Goal: Find specific page/section: Find specific page/section

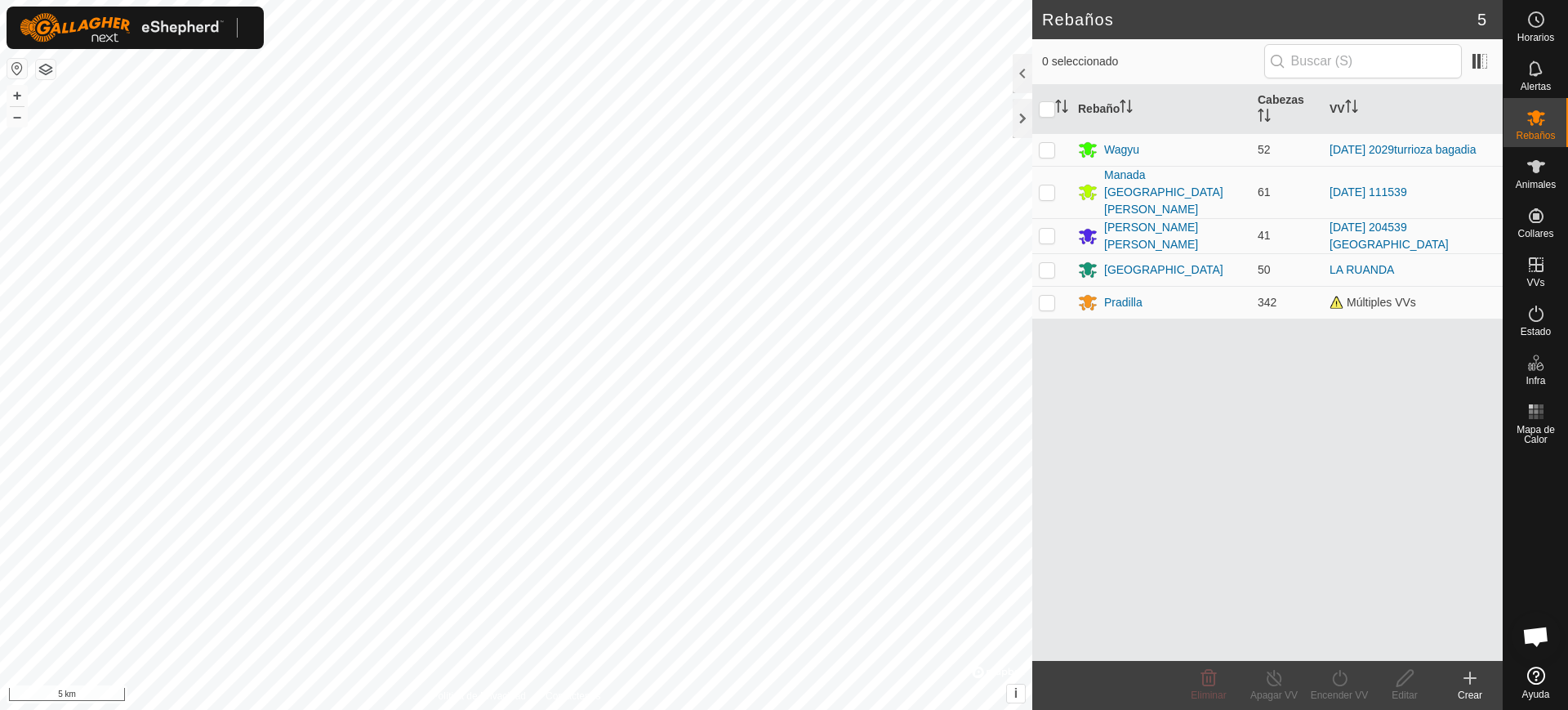
scroll to position [1331, 0]
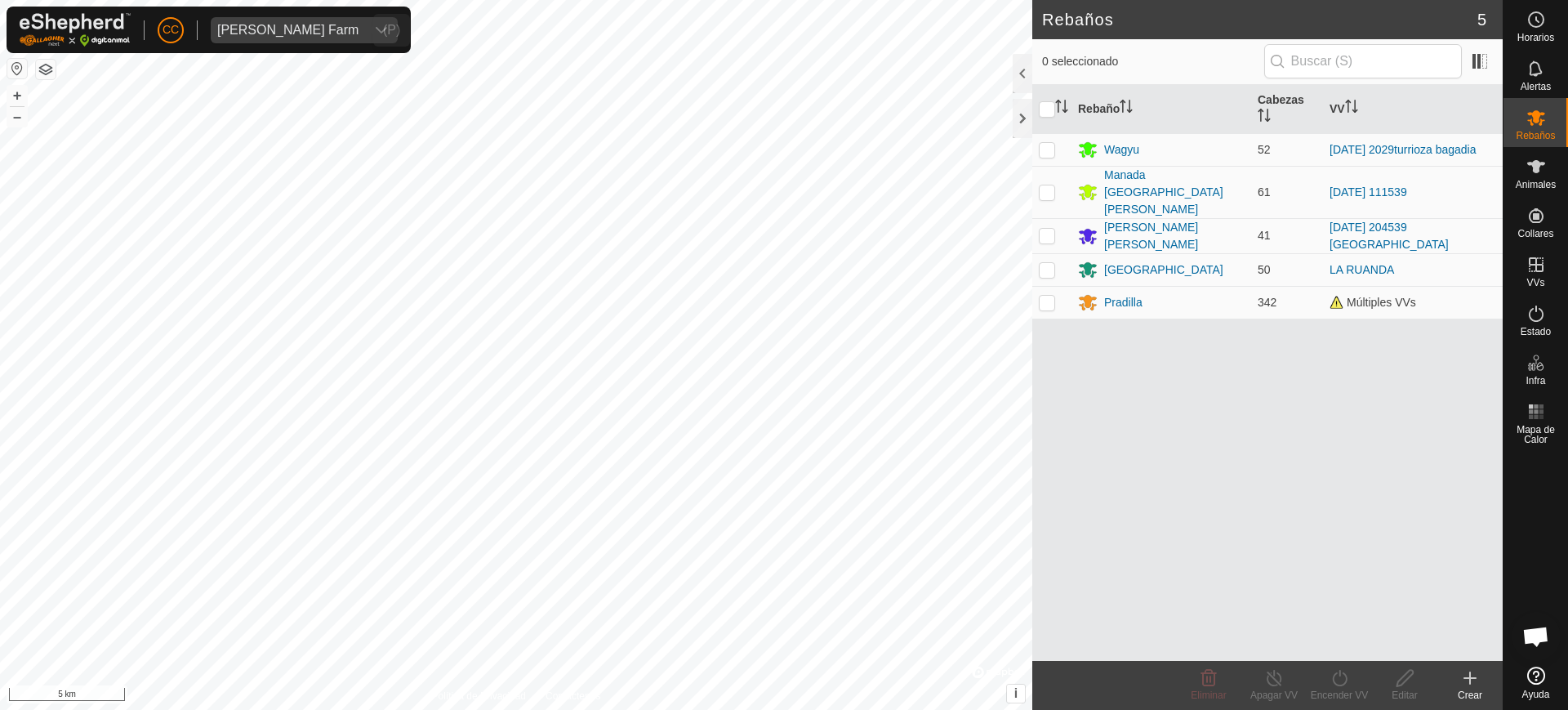
click at [263, 21] on span "[PERSON_NAME] Farm" at bounding box center [287, 30] width 155 height 27
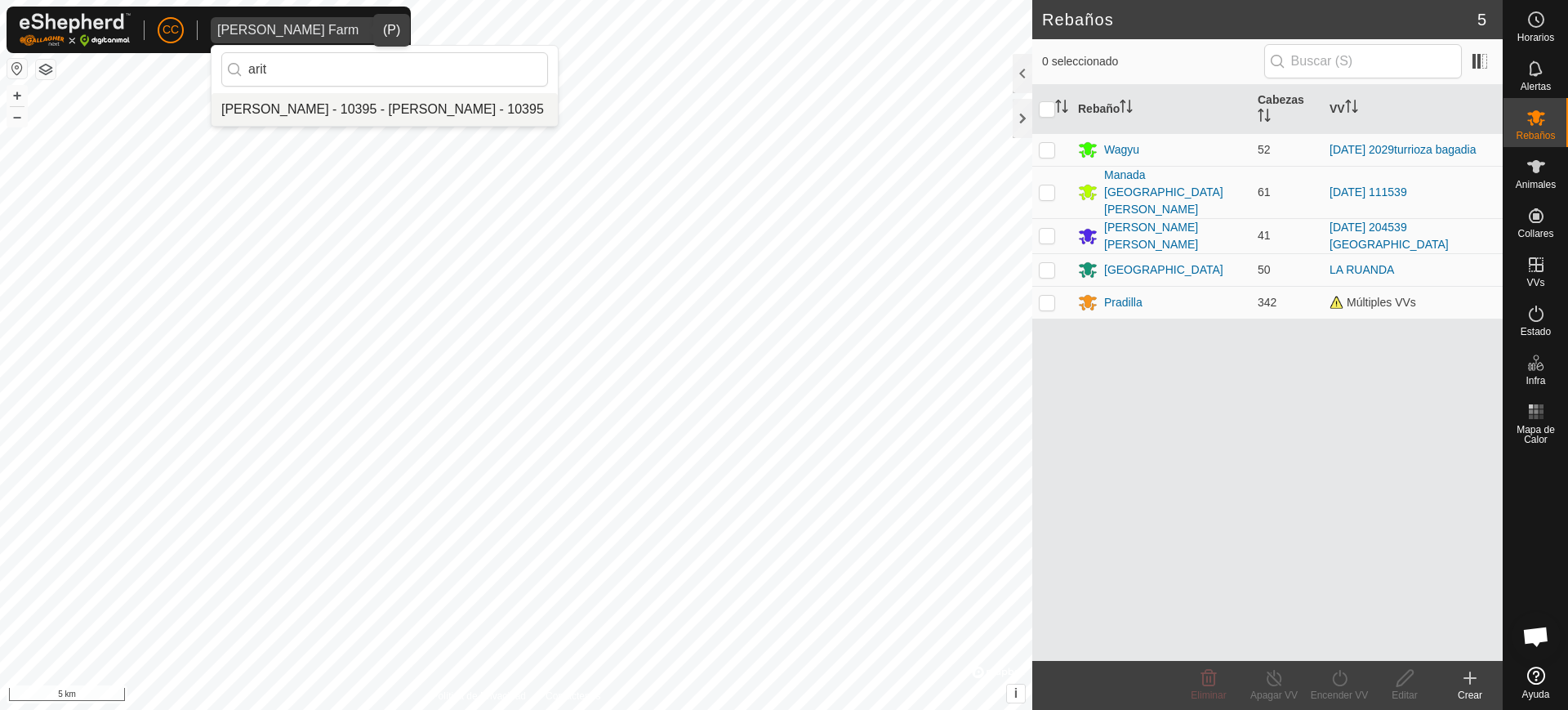
type input "arit"
click at [315, 112] on li "[PERSON_NAME] - 10395 - [PERSON_NAME] - 10395" at bounding box center [384, 109] width 346 height 33
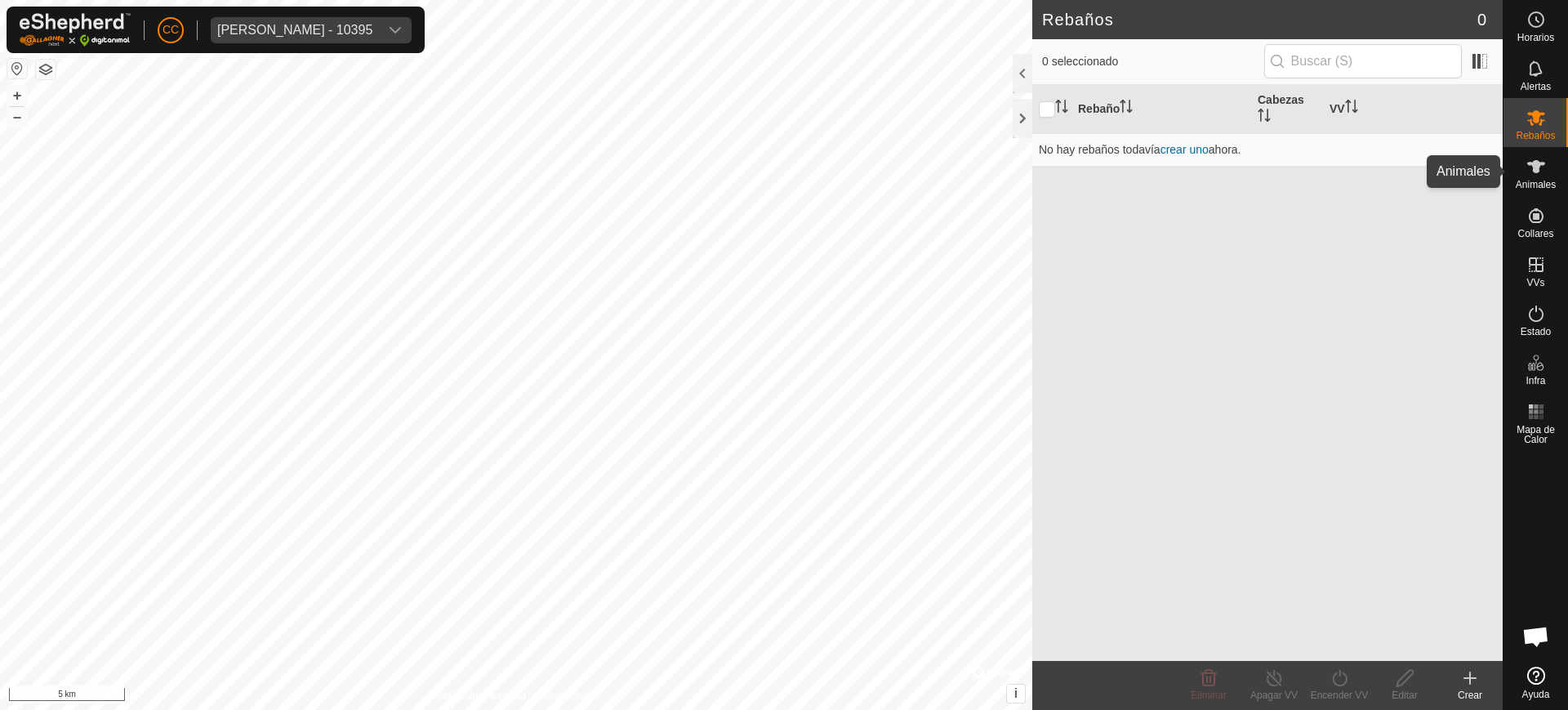
click at [1552, 187] on span "Animales" at bounding box center [1535, 184] width 40 height 10
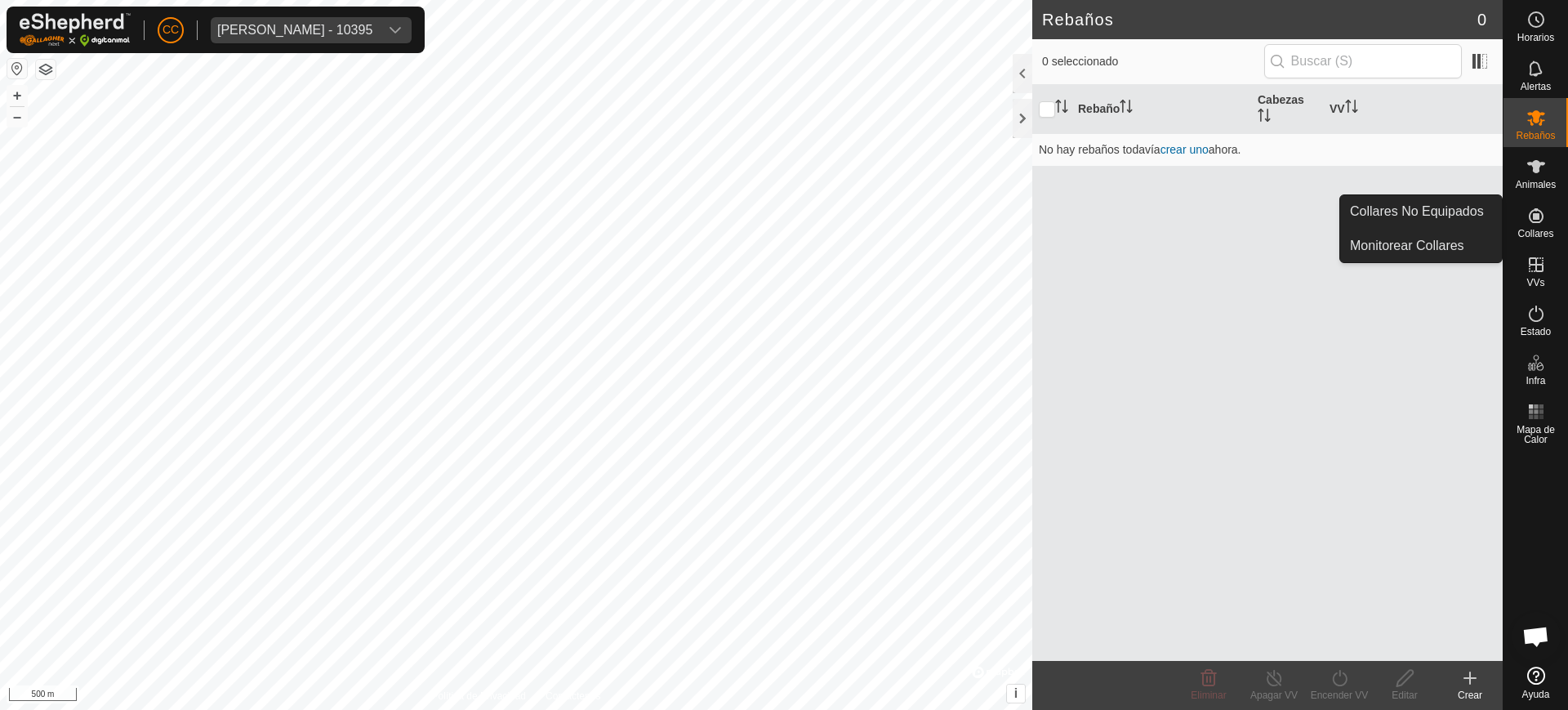
click at [1540, 218] on icon at bounding box center [1536, 216] width 19 height 19
click at [1471, 206] on link "Collares No Equipados" at bounding box center [1420, 211] width 162 height 33
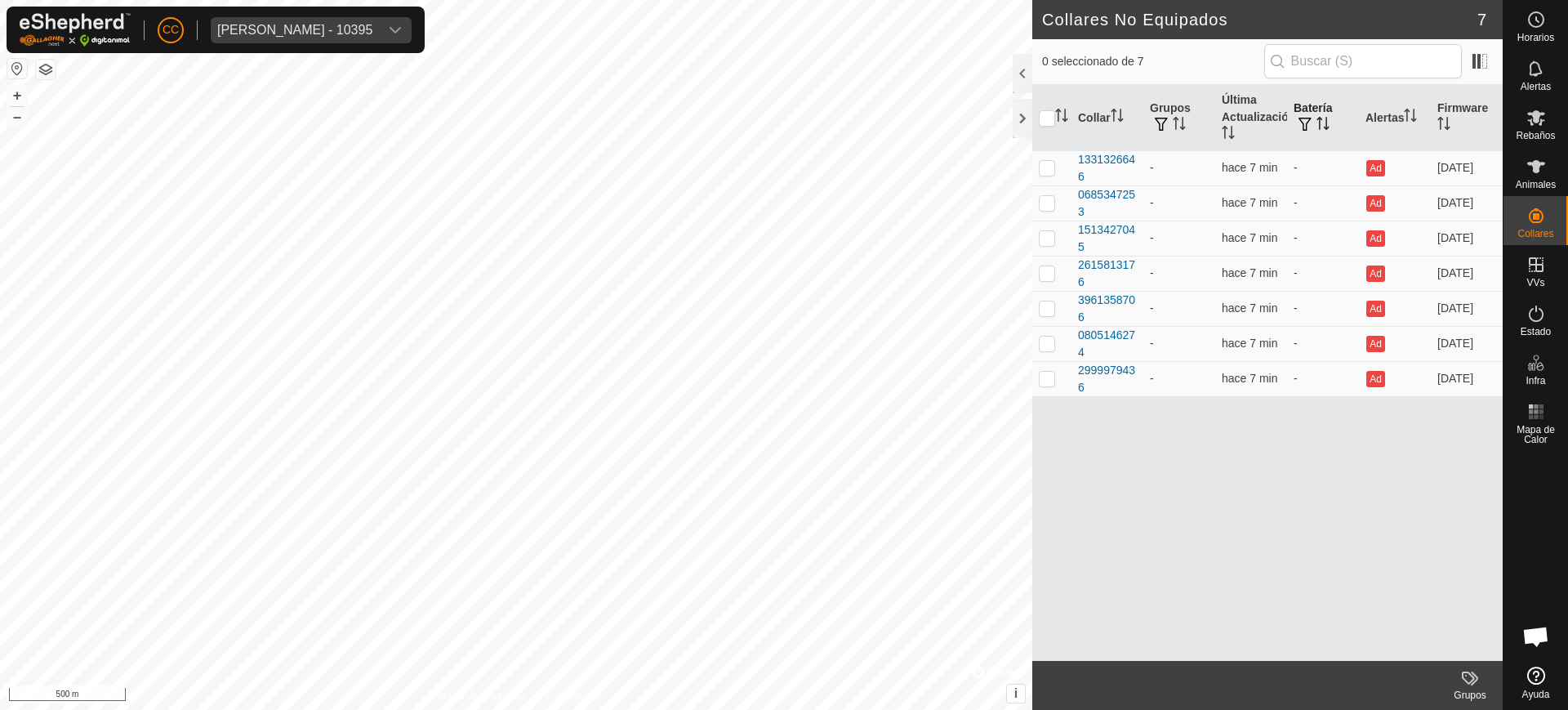
click at [1328, 127] on icon "Activar para ordenar" at bounding box center [1322, 123] width 13 height 13
click at [368, 34] on div "[PERSON_NAME] - 10395" at bounding box center [295, 30] width 156 height 13
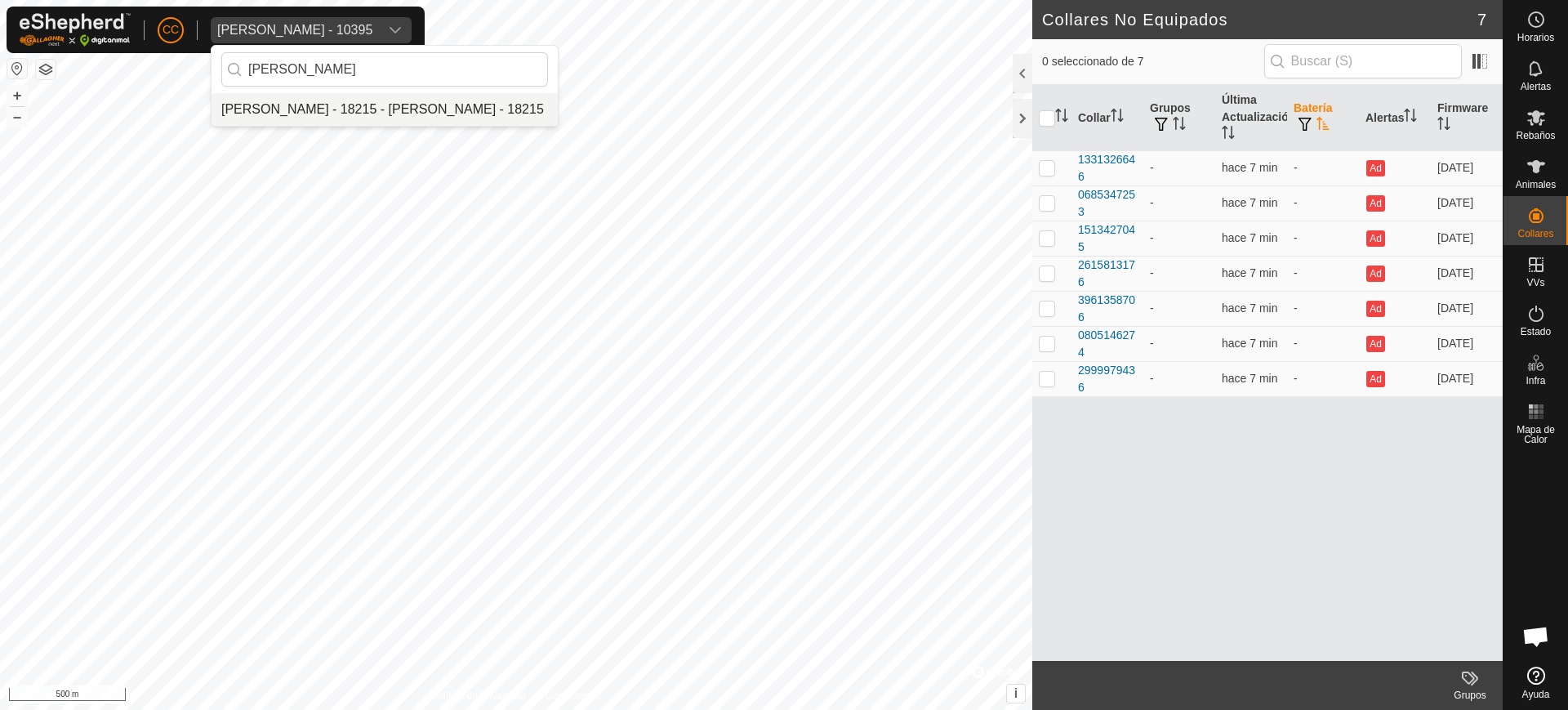
type input "[PERSON_NAME]"
click at [378, 113] on li "[PERSON_NAME] - 18215 - [PERSON_NAME] - 18215" at bounding box center [384, 109] width 346 height 33
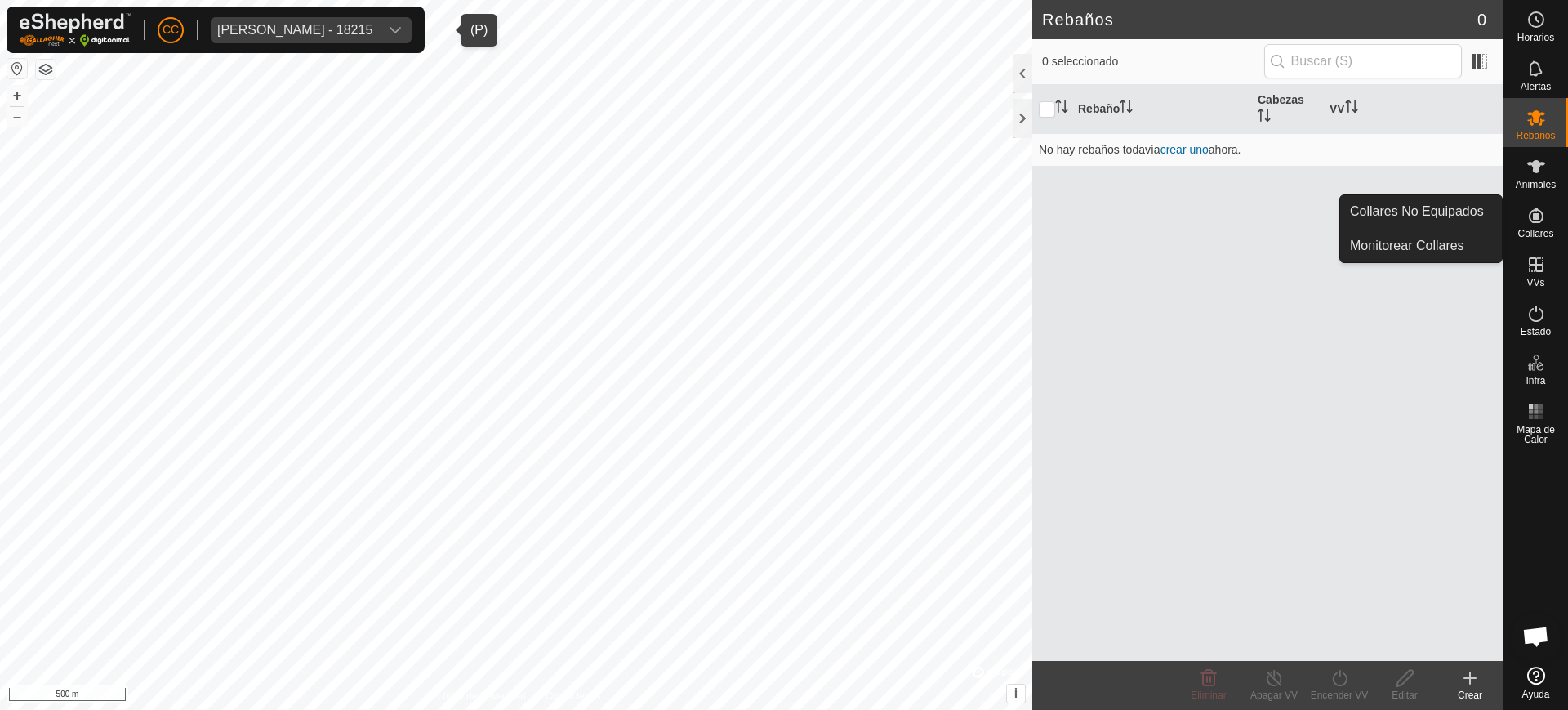
click at [1542, 223] on icon at bounding box center [1536, 216] width 19 height 19
click at [1492, 218] on link "Collares No Equipados" at bounding box center [1420, 211] width 162 height 33
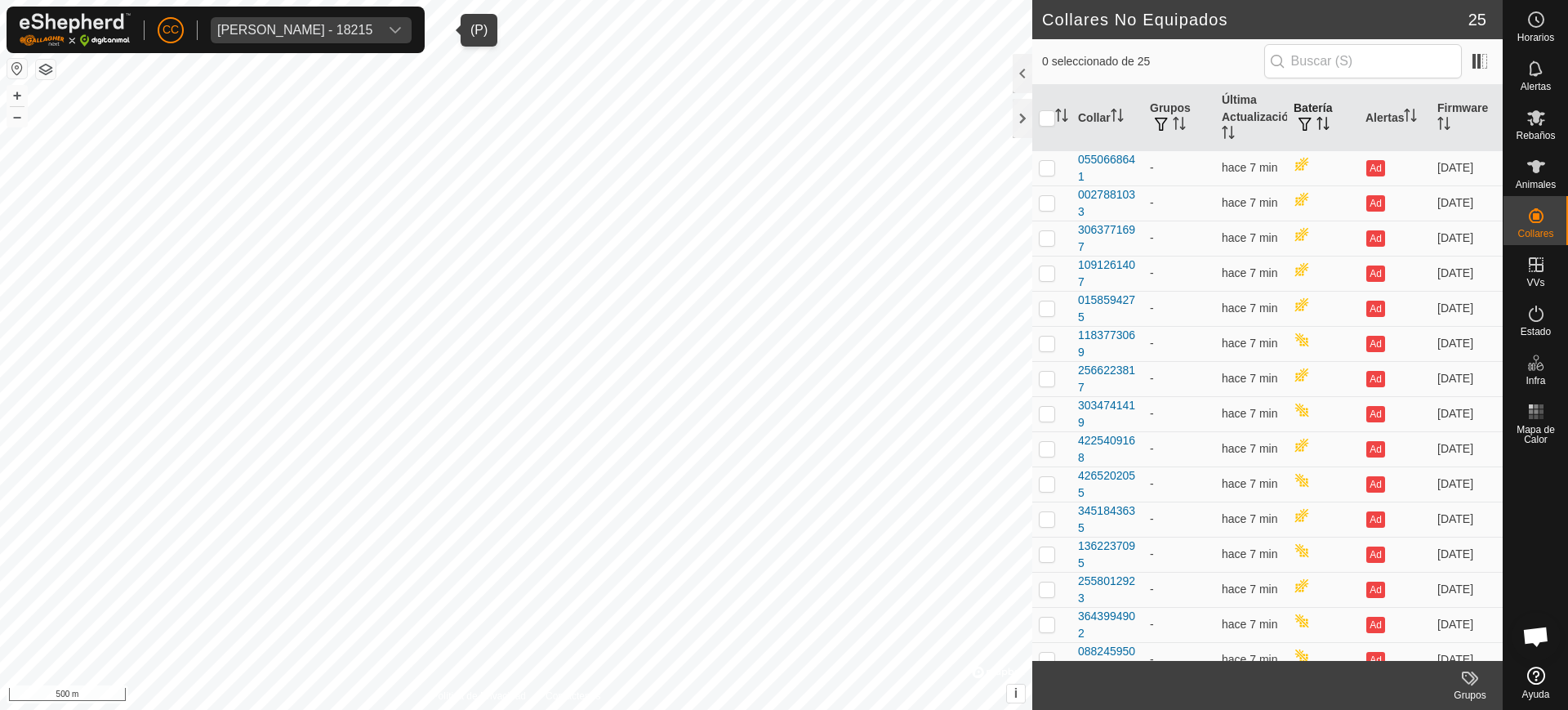
click at [1316, 123] on icon "Activar para ordenar" at bounding box center [1322, 123] width 13 height 13
click at [379, 17] on span "[PERSON_NAME] - 18215" at bounding box center [294, 30] width 168 height 27
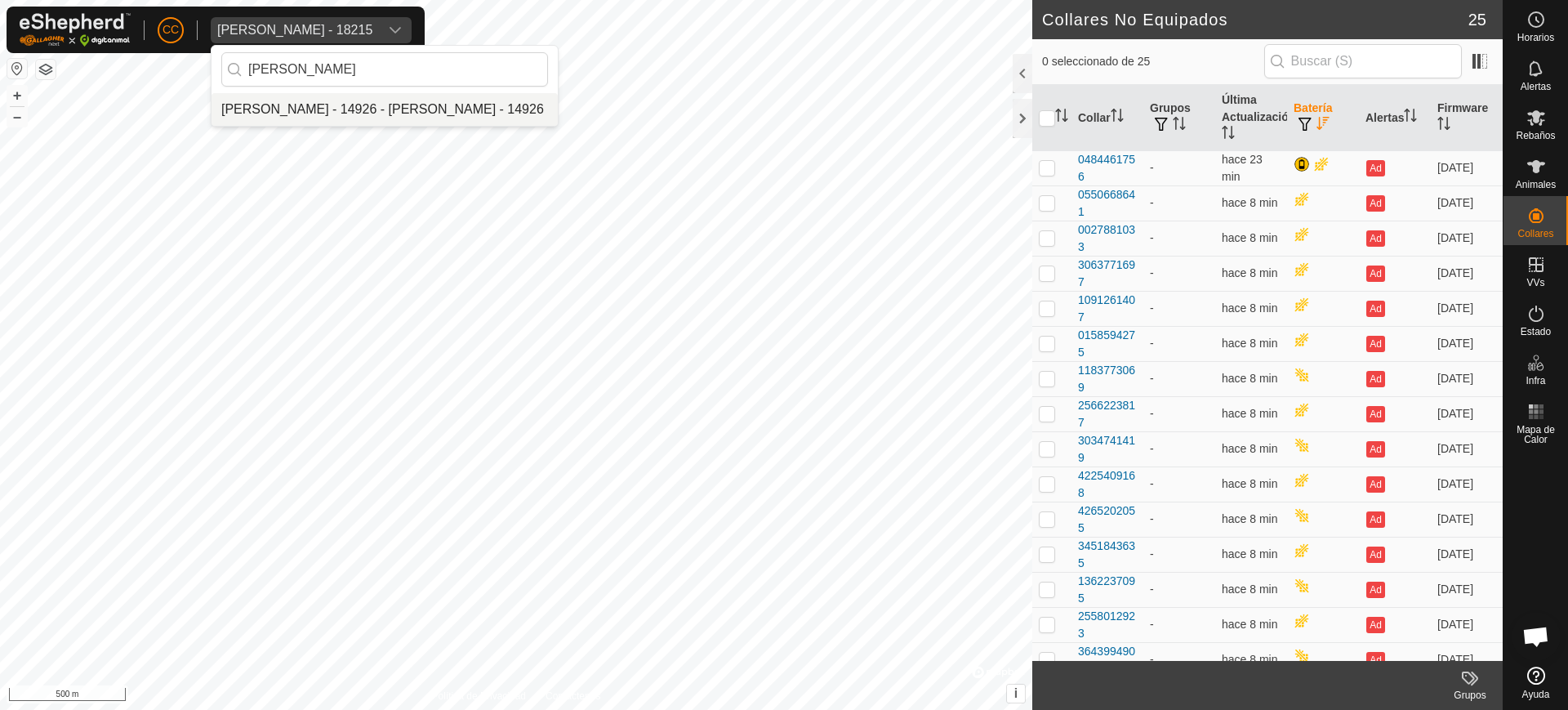
type input "[PERSON_NAME]"
click at [379, 107] on li "[PERSON_NAME] - 14926 - [PERSON_NAME] - 14926" at bounding box center [384, 109] width 346 height 33
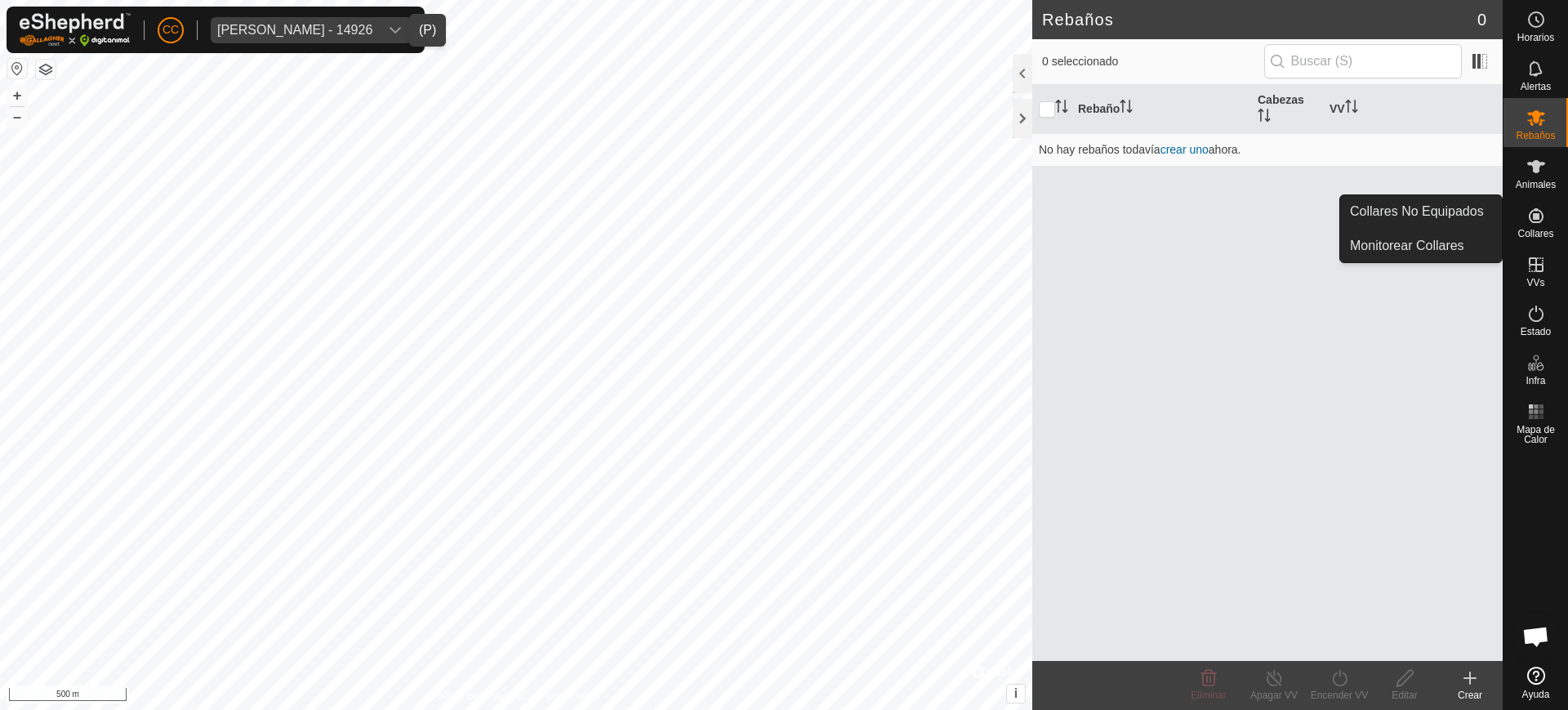
click at [1545, 231] on span "Collares" at bounding box center [1535, 233] width 36 height 10
click at [1475, 222] on link "Collares No Equipados" at bounding box center [1420, 211] width 162 height 33
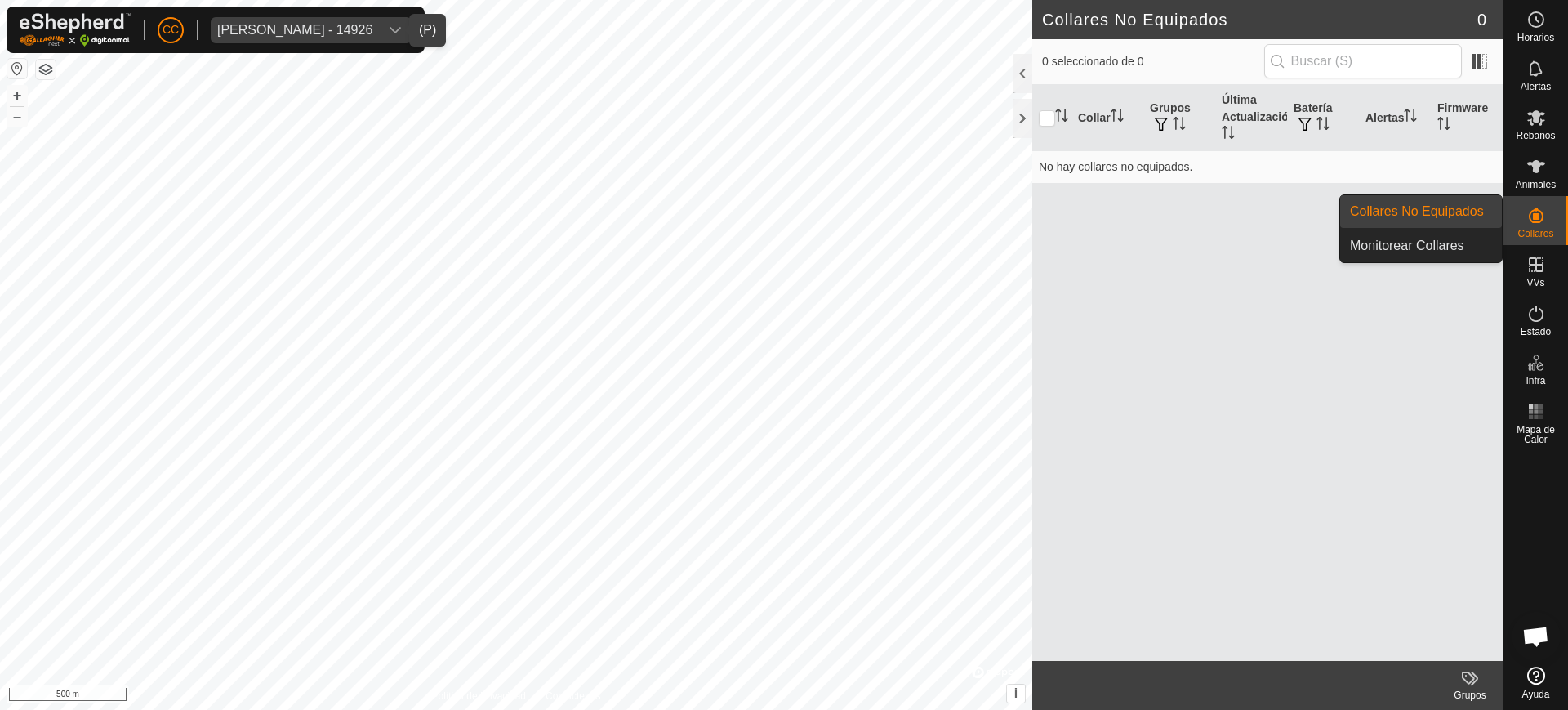
click at [1468, 219] on link "Collares No Equipados" at bounding box center [1420, 211] width 162 height 33
click at [1529, 255] on icon at bounding box center [1536, 264] width 19 height 19
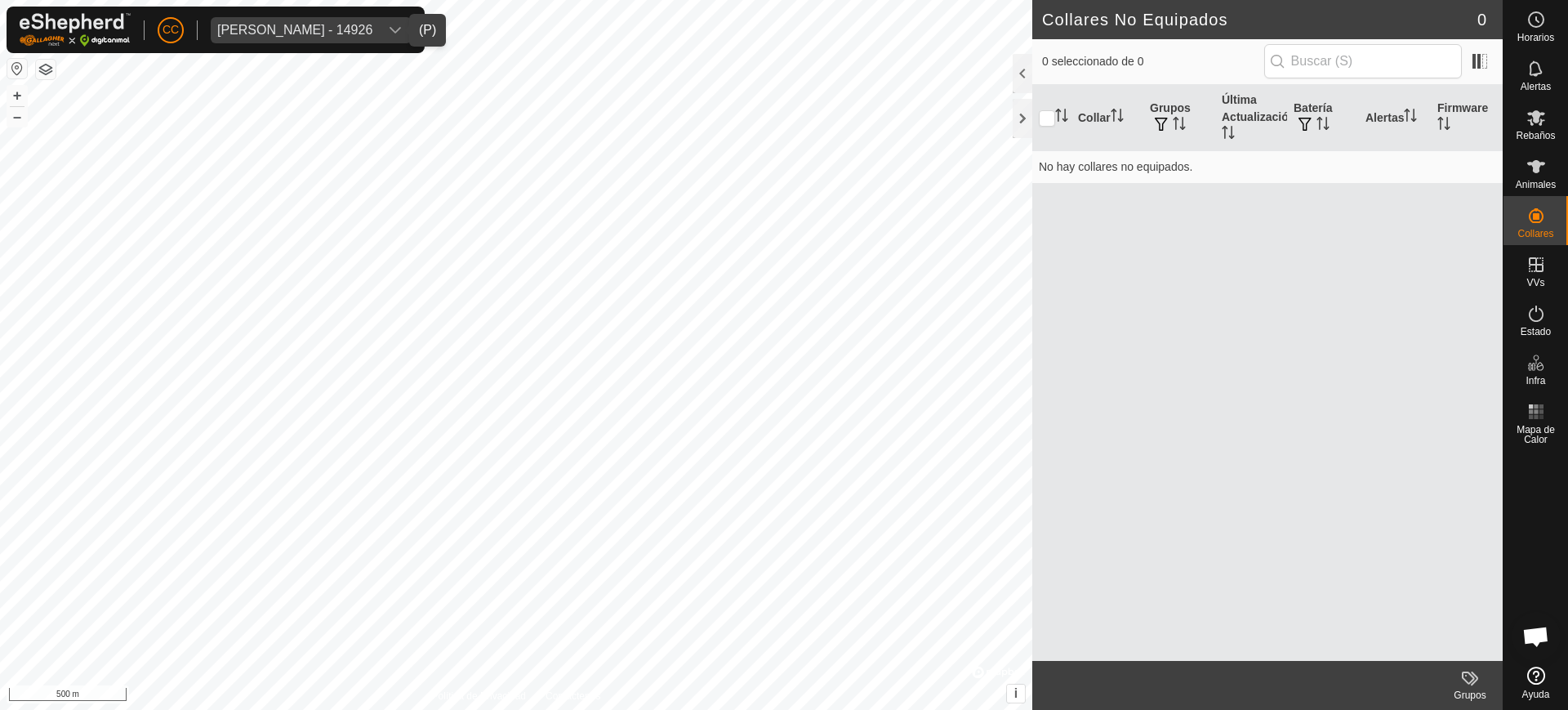
click at [252, 38] on span "[PERSON_NAME] - 14926" at bounding box center [294, 30] width 168 height 27
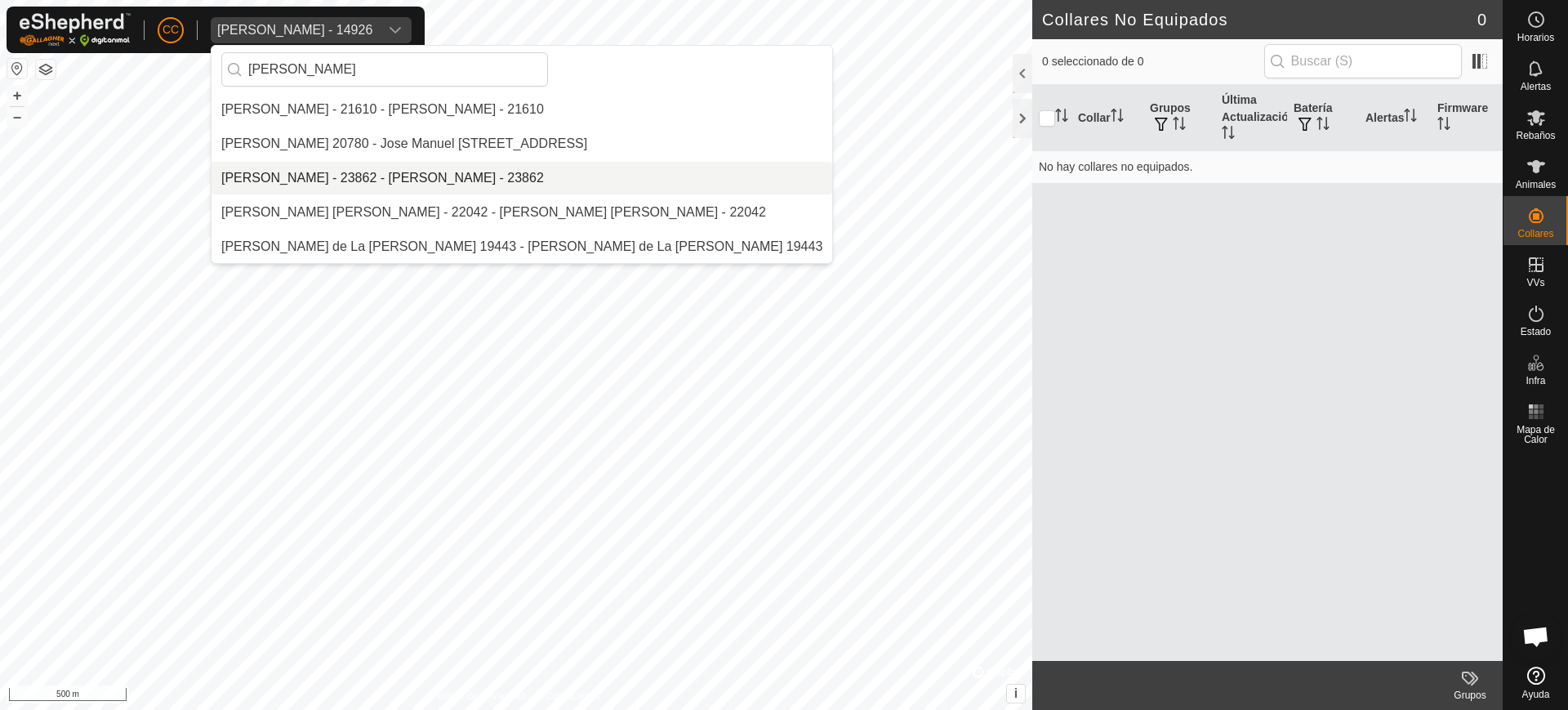
type input "[PERSON_NAME]"
click at [385, 164] on li "[PERSON_NAME] - 23862 - [PERSON_NAME] - 23862" at bounding box center [521, 178] width 620 height 33
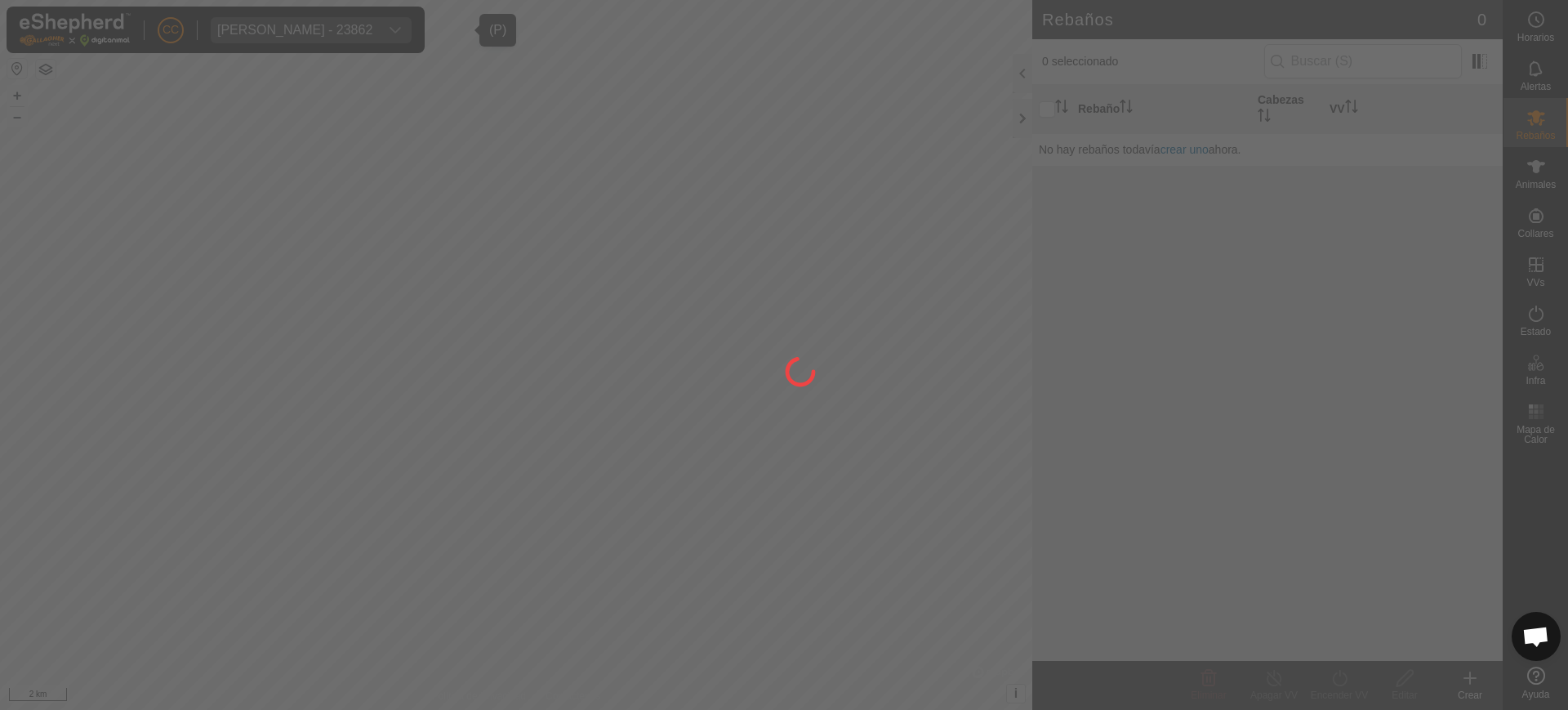
click at [1550, 184] on div at bounding box center [784, 355] width 1568 height 710
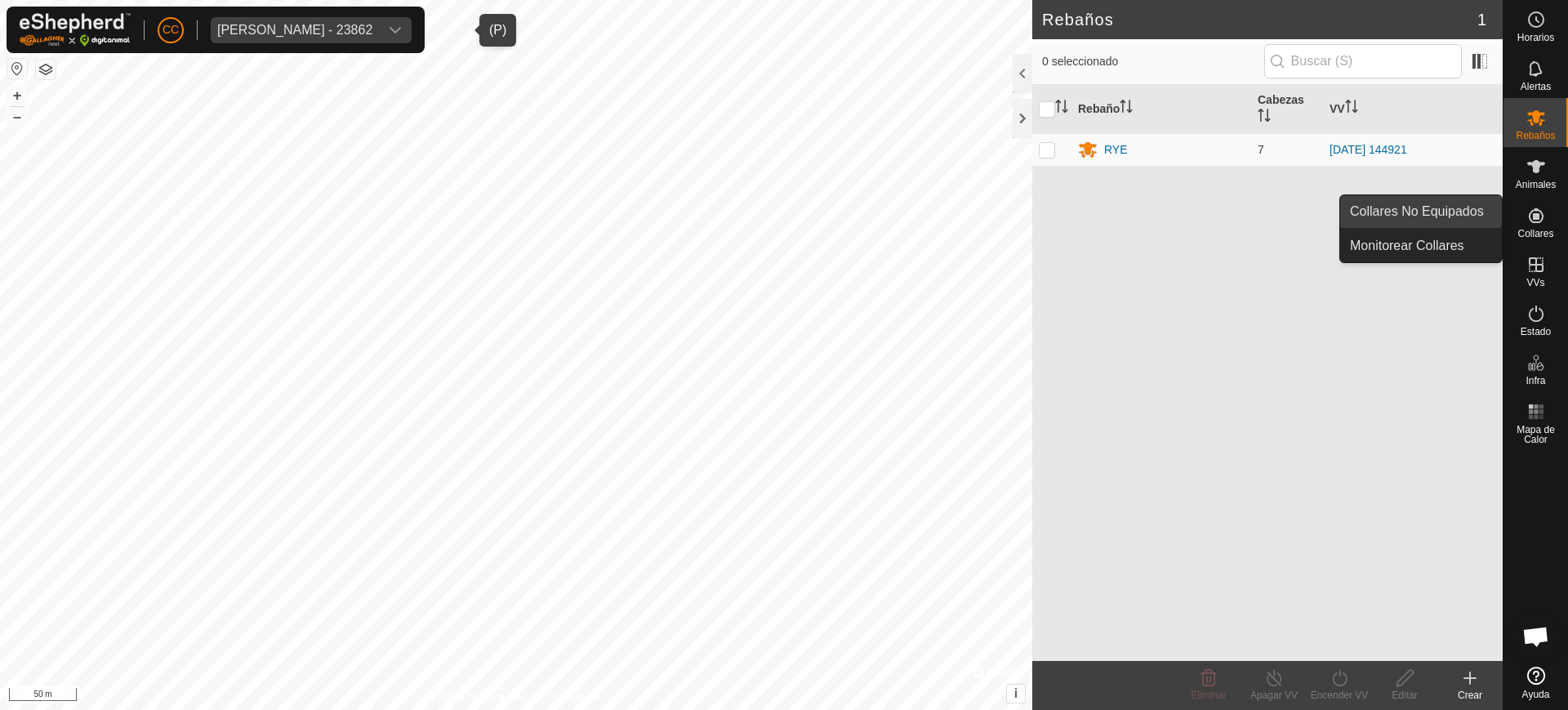
click at [1471, 208] on link "Collares No Equipados" at bounding box center [1420, 211] width 162 height 33
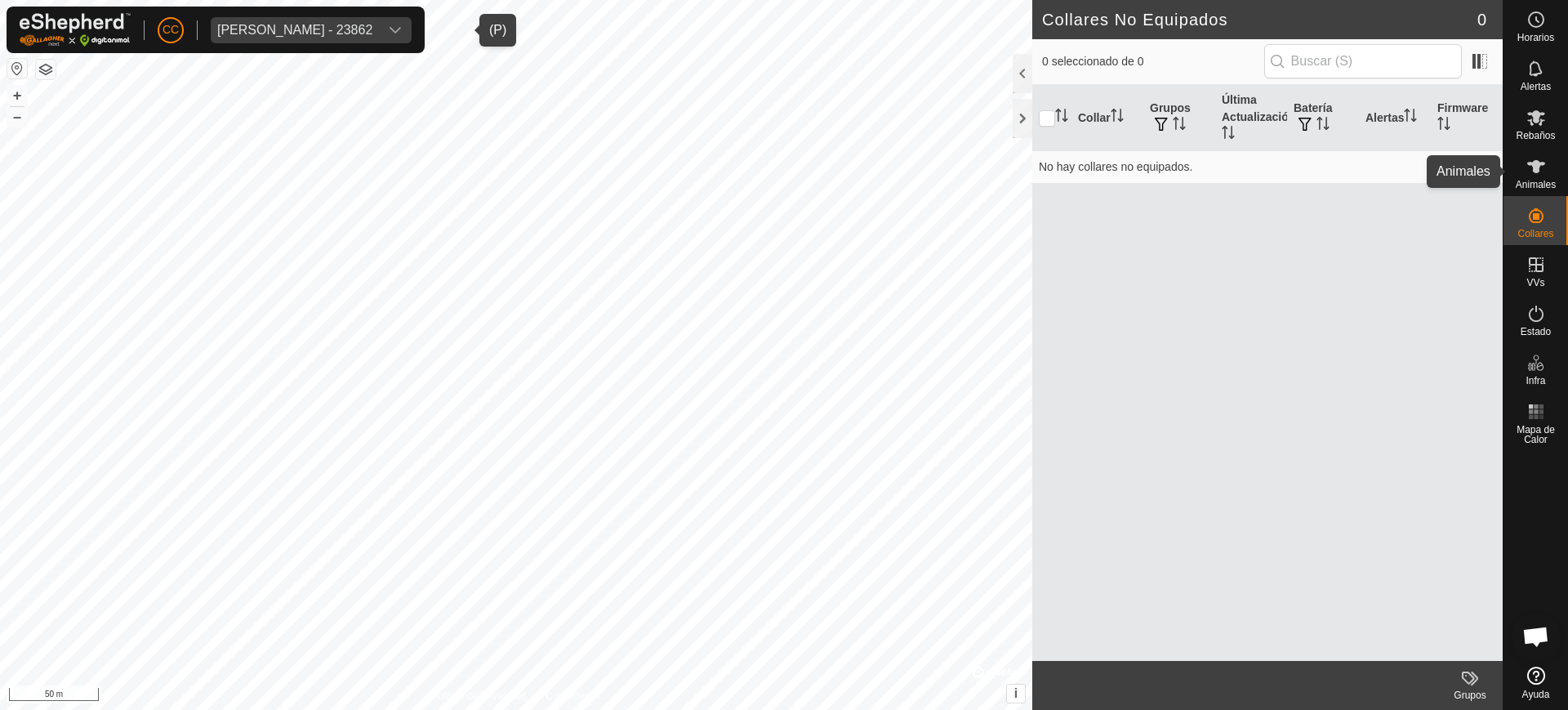
click at [1534, 179] on span "Animales" at bounding box center [1535, 184] width 40 height 10
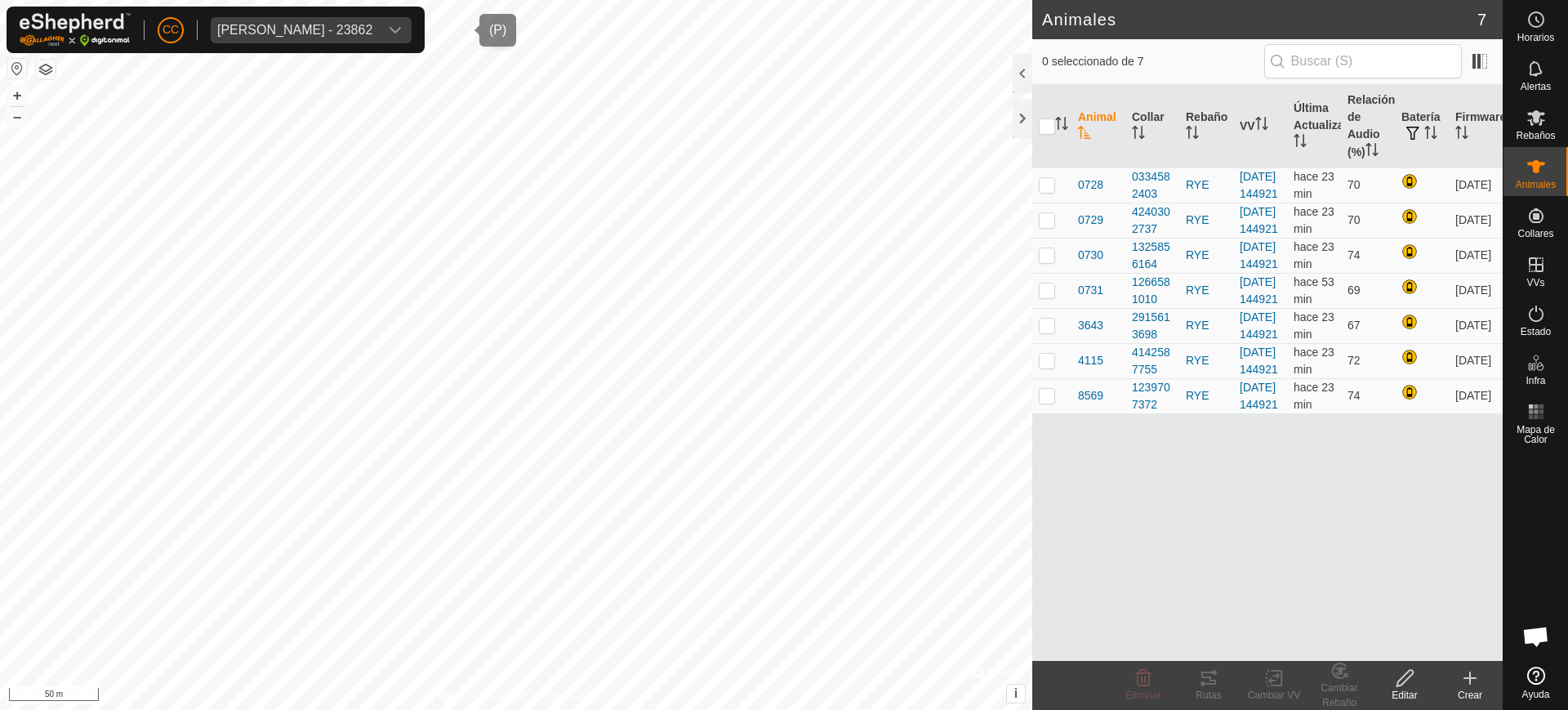
click at [348, 30] on div "[PERSON_NAME] - 23862" at bounding box center [295, 30] width 156 height 13
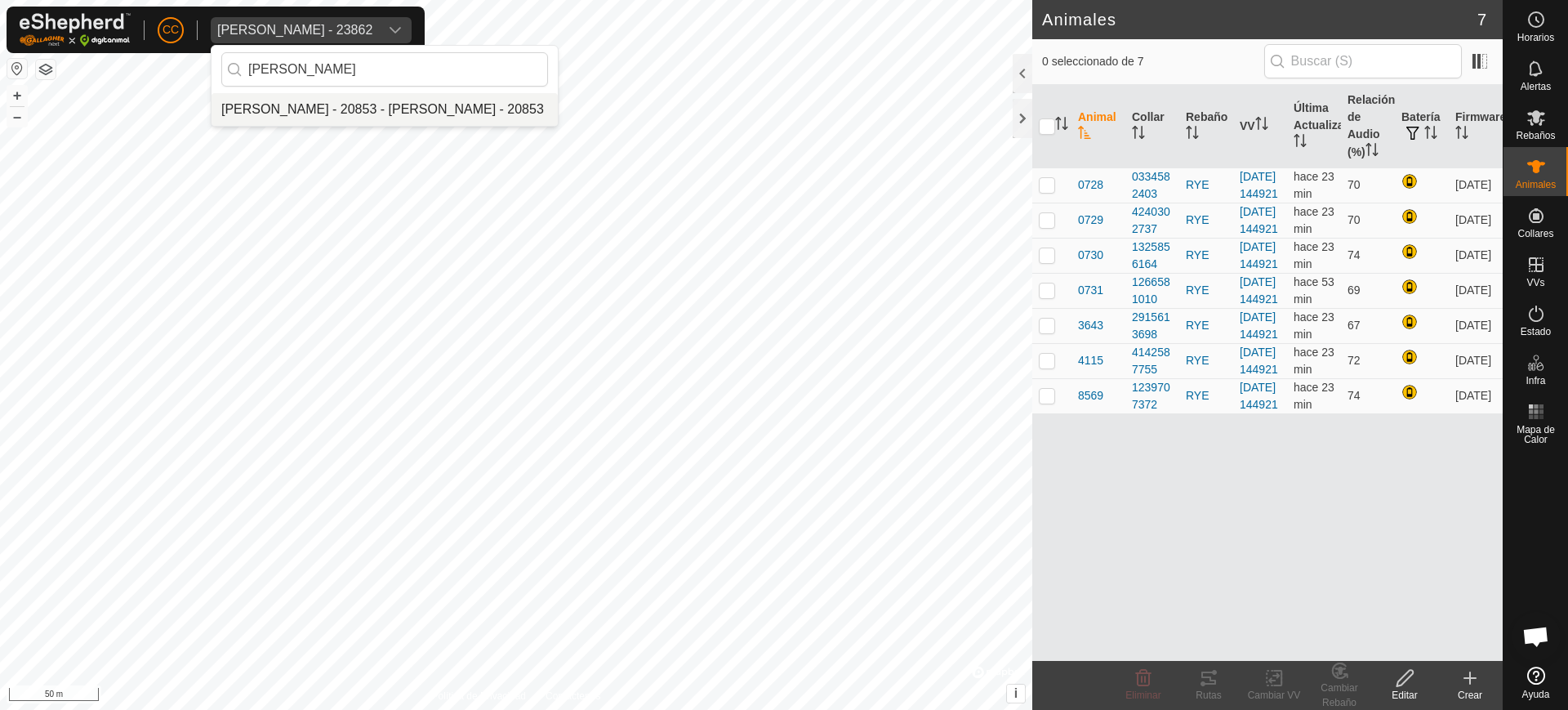
type input "[PERSON_NAME]"
click at [369, 111] on li "[PERSON_NAME] - 20853 - [PERSON_NAME] - 20853" at bounding box center [384, 109] width 346 height 33
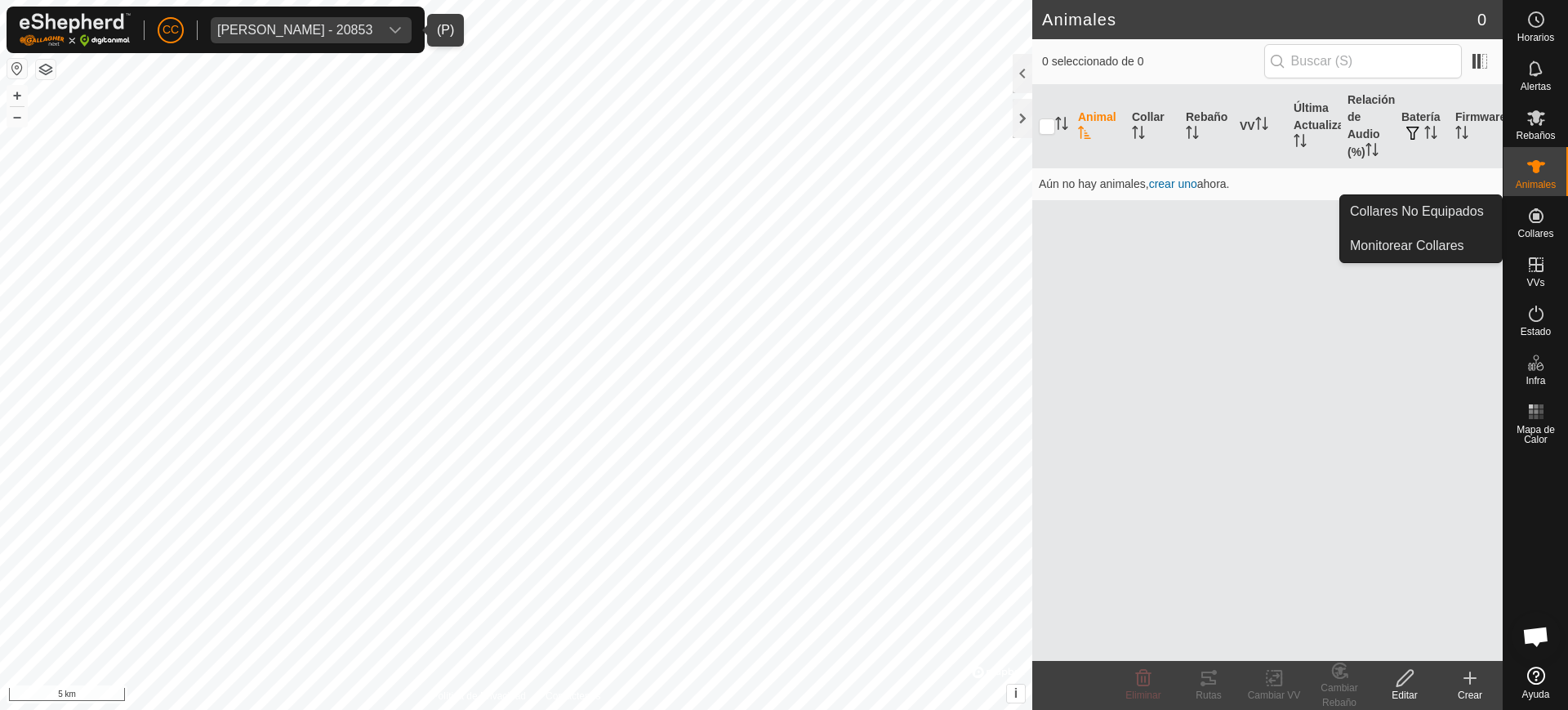
click at [1549, 218] on es-neckbands-svg-icon at bounding box center [1535, 216] width 29 height 27
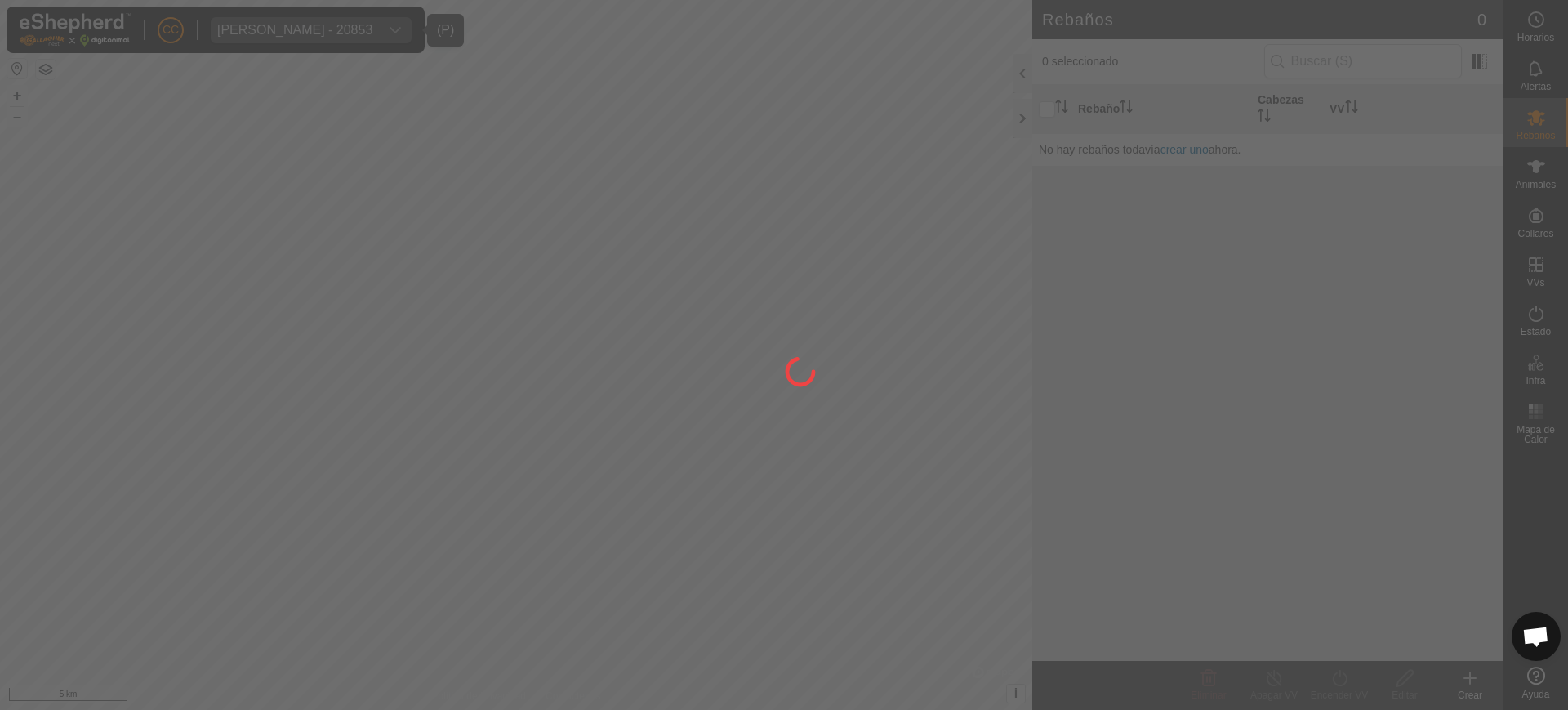
click at [1473, 202] on div at bounding box center [784, 355] width 1568 height 710
click at [1541, 215] on div at bounding box center [784, 355] width 1568 height 710
click at [1538, 217] on div at bounding box center [784, 355] width 1568 height 710
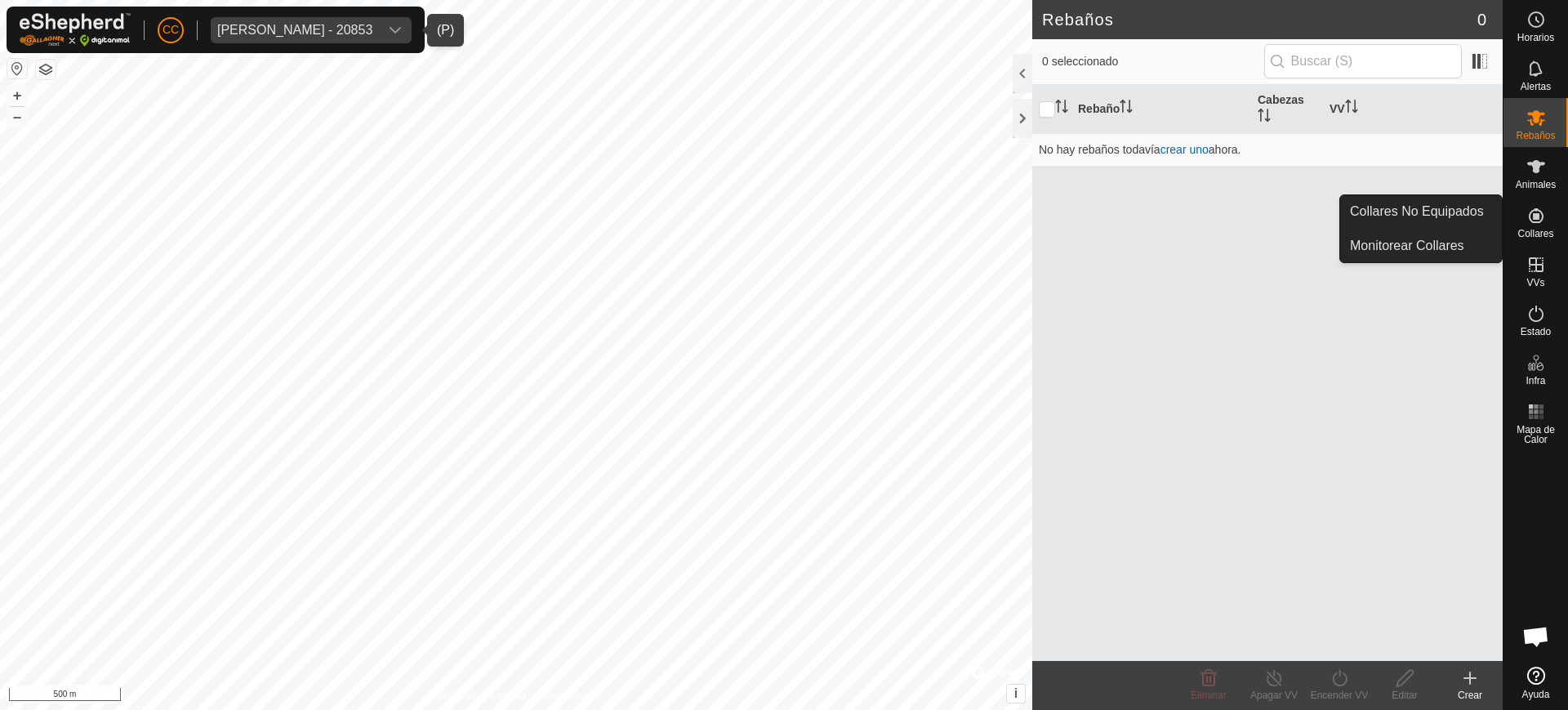
click at [1536, 218] on icon at bounding box center [1536, 216] width 15 height 15
click at [1499, 213] on link "Collares No Equipados" at bounding box center [1420, 211] width 162 height 33
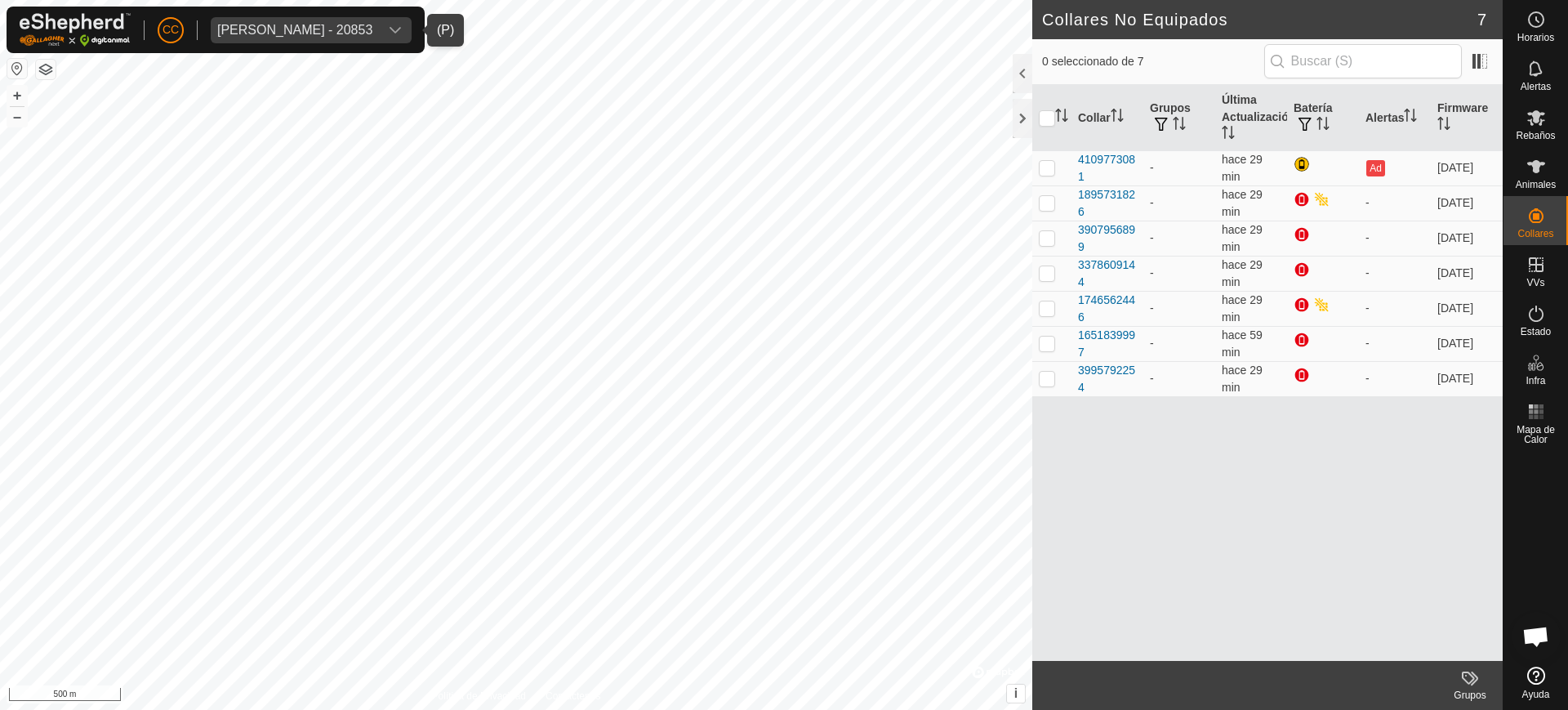
click at [306, 25] on div "[PERSON_NAME] - 20853" at bounding box center [295, 30] width 156 height 13
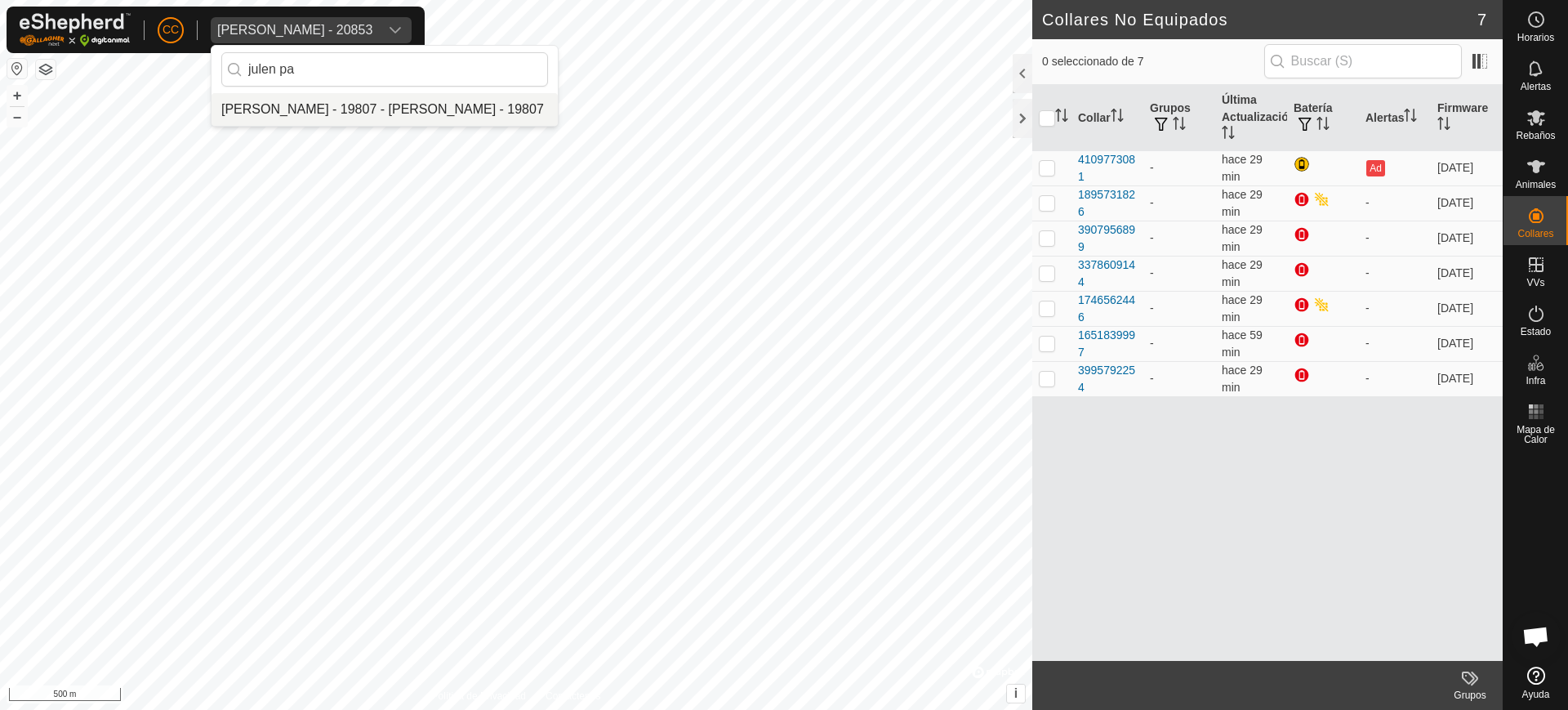
type input "julen pa"
click at [486, 116] on li "[PERSON_NAME] - 19807 - [PERSON_NAME] - 19807" at bounding box center [384, 109] width 346 height 33
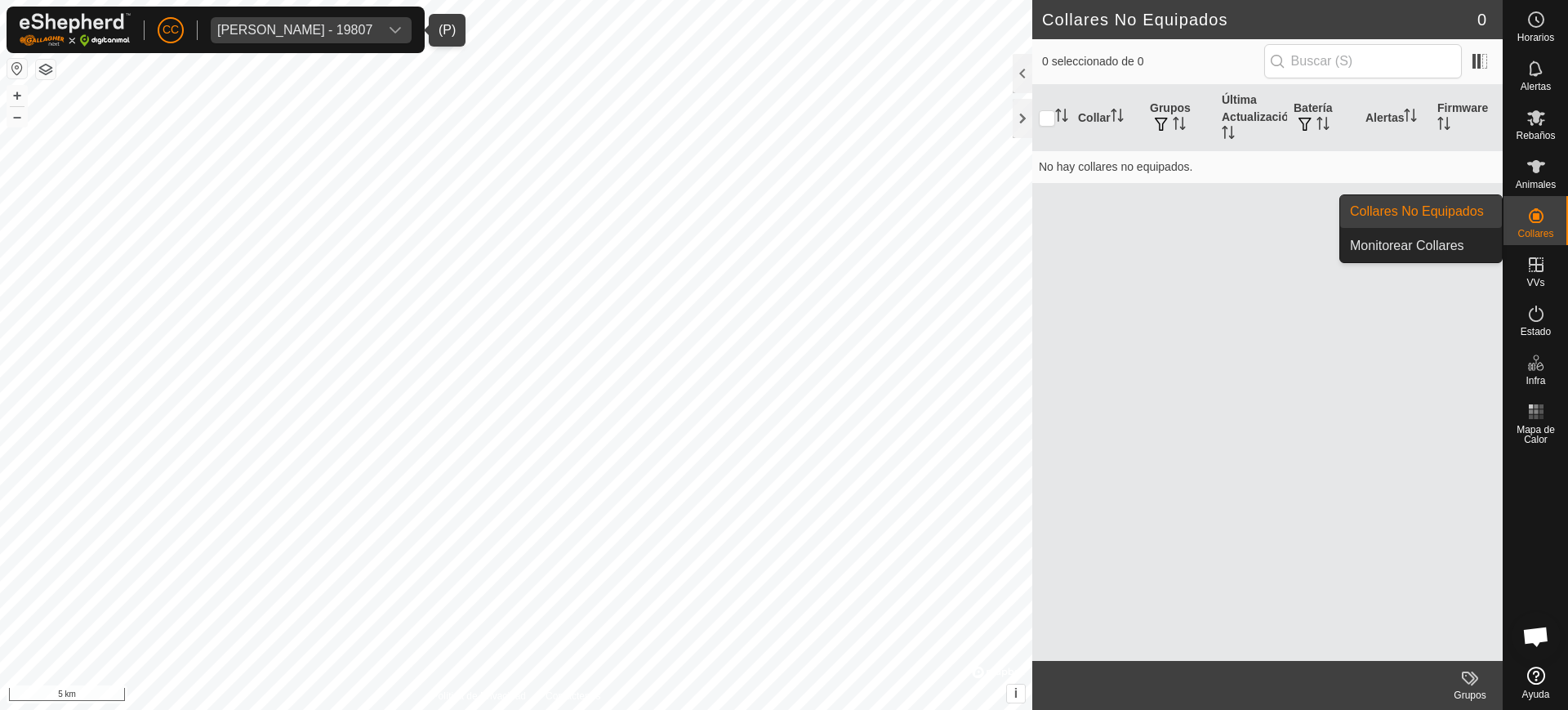
click at [1539, 218] on icon at bounding box center [1536, 216] width 15 height 15
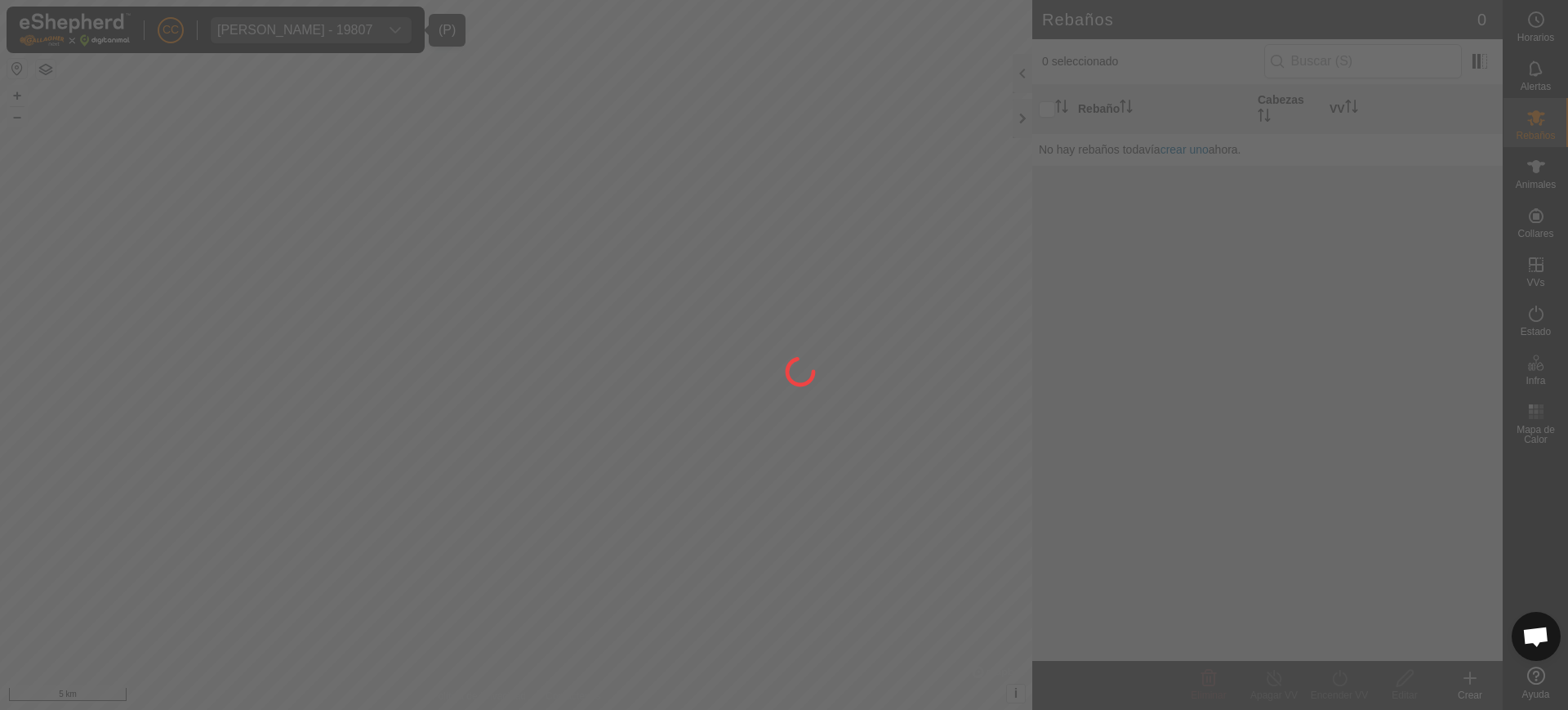
click at [1496, 218] on div at bounding box center [784, 355] width 1568 height 710
click at [1531, 218] on div at bounding box center [784, 355] width 1568 height 710
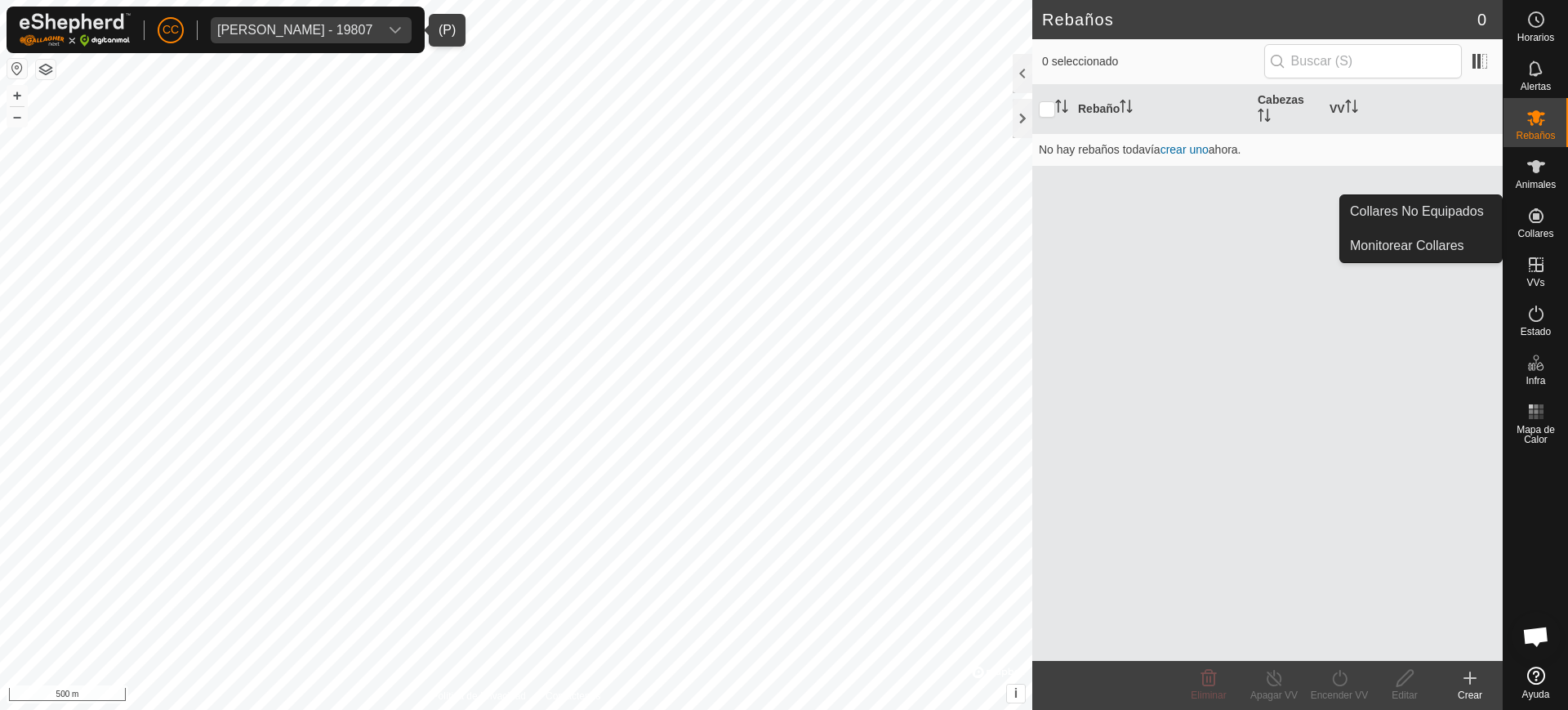
click at [1540, 220] on icon at bounding box center [1536, 216] width 15 height 15
click at [1475, 216] on link "Collares No Equipados" at bounding box center [1420, 211] width 162 height 33
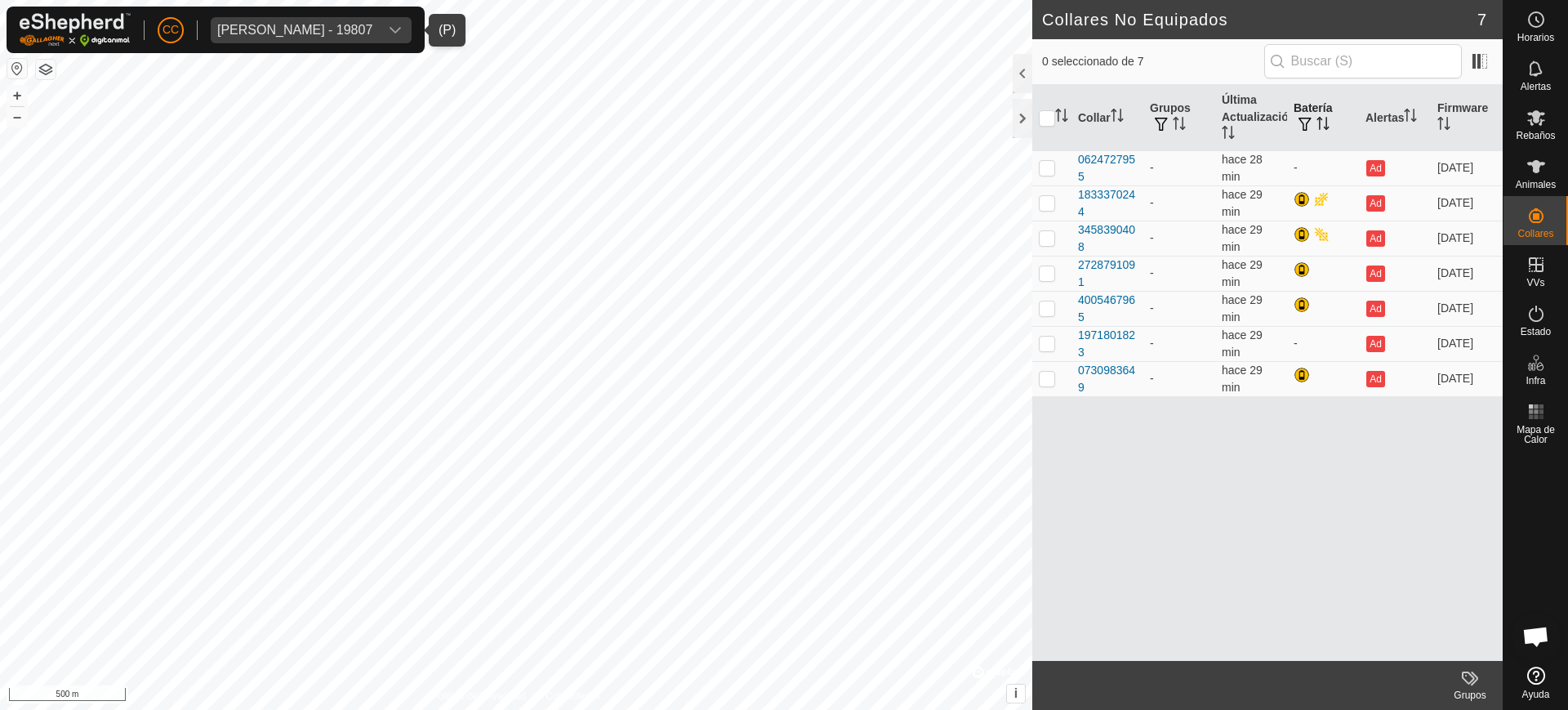
click at [1319, 127] on icon "Activar para ordenar" at bounding box center [1322, 123] width 13 height 13
click at [286, 27] on div "[PERSON_NAME] - 19807" at bounding box center [295, 30] width 156 height 13
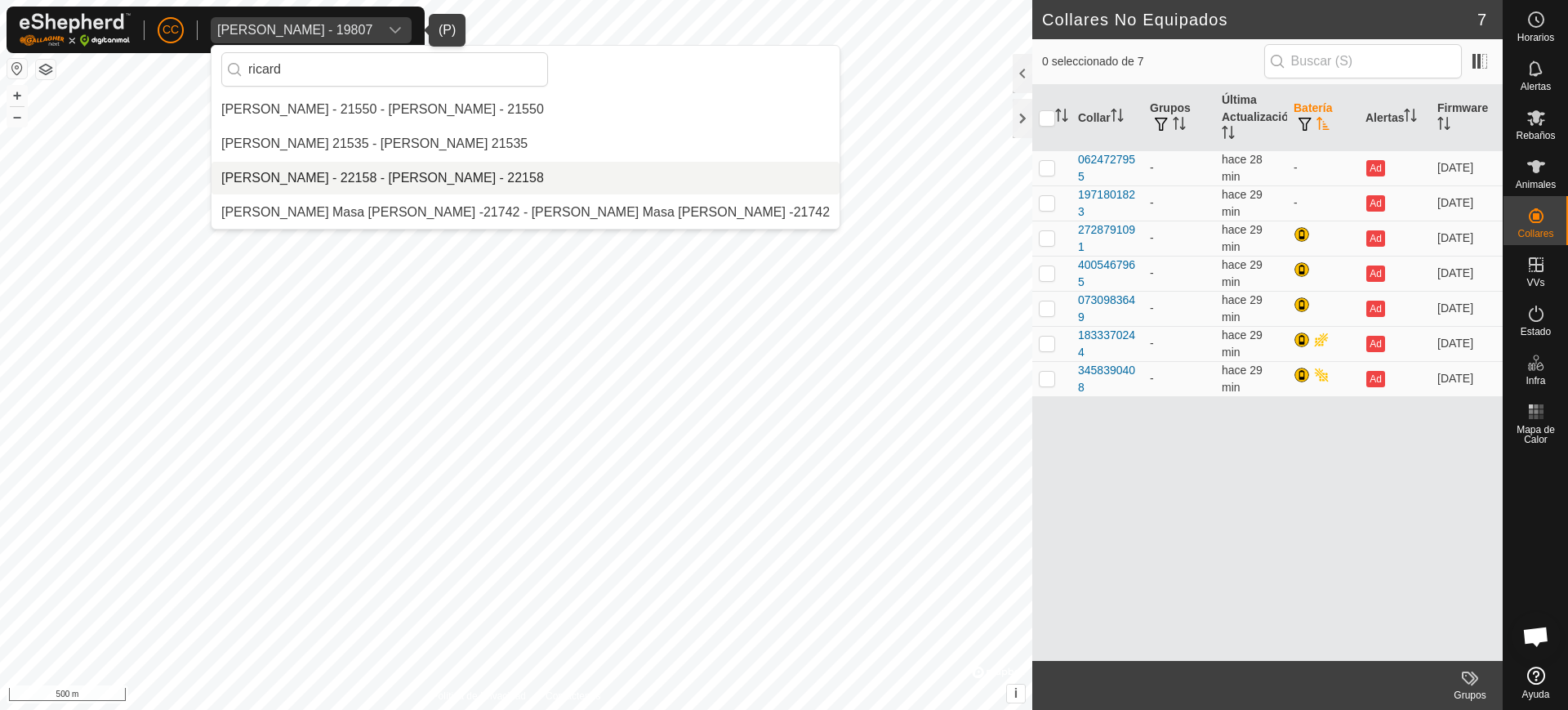
type input "ricard"
click at [351, 174] on li "[PERSON_NAME] - 22158 - [PERSON_NAME] - 22158" at bounding box center [525, 178] width 628 height 33
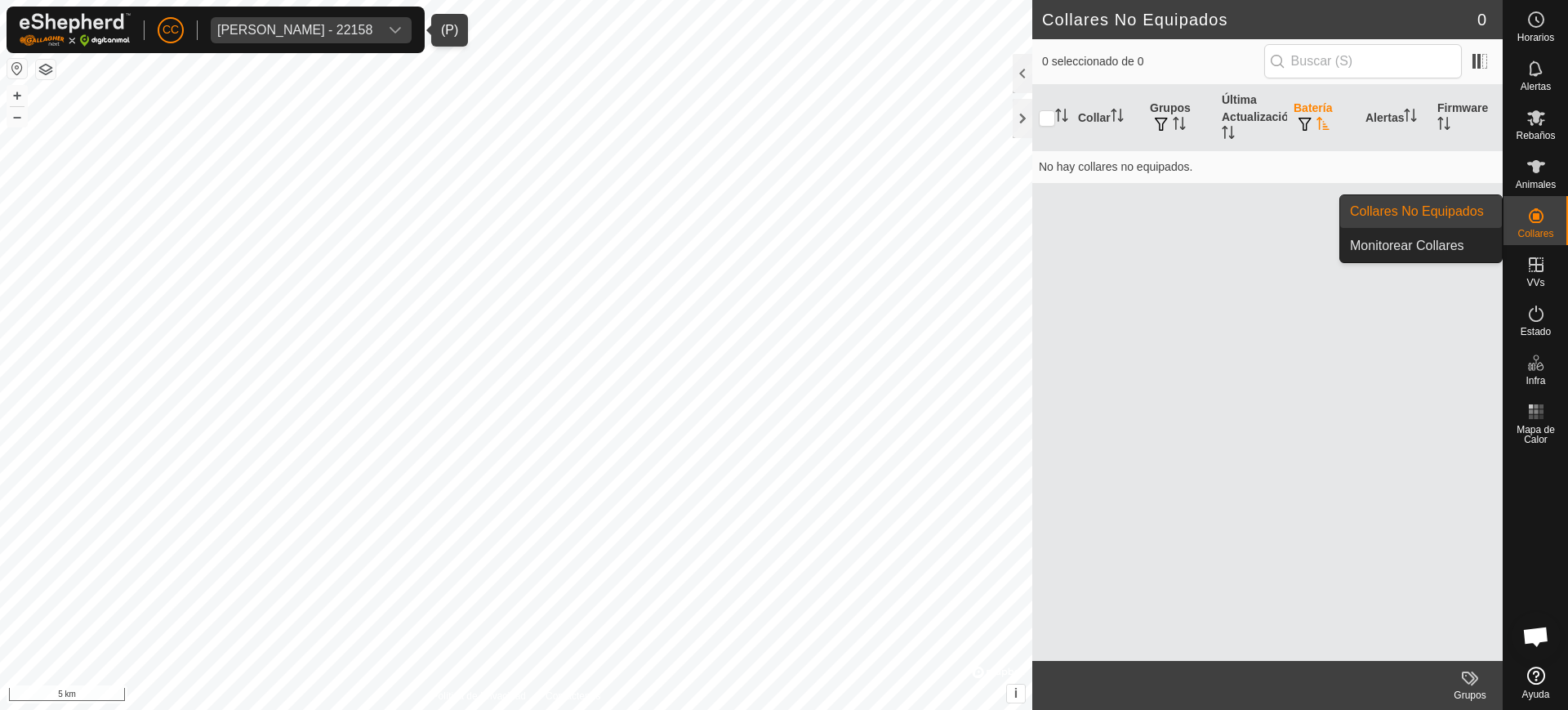
drag, startPoint x: 1558, startPoint y: 201, endPoint x: 1550, endPoint y: 214, distance: 15.3
click at [1550, 214] on es-neckbands-svg-icon at bounding box center [1535, 216] width 29 height 27
click at [1471, 217] on link "Collares No Equipados" at bounding box center [1420, 211] width 162 height 33
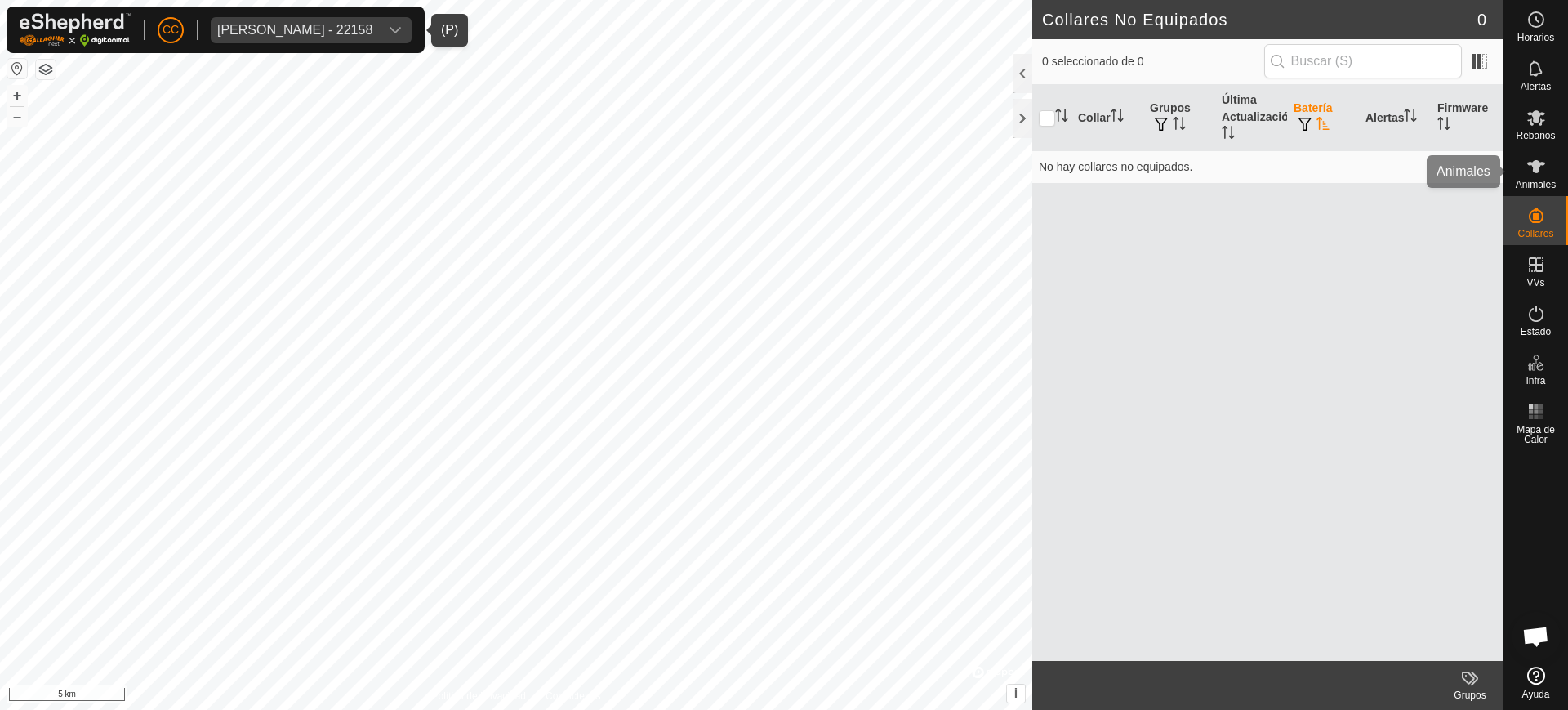
click at [1539, 173] on icon at bounding box center [1536, 166] width 19 height 19
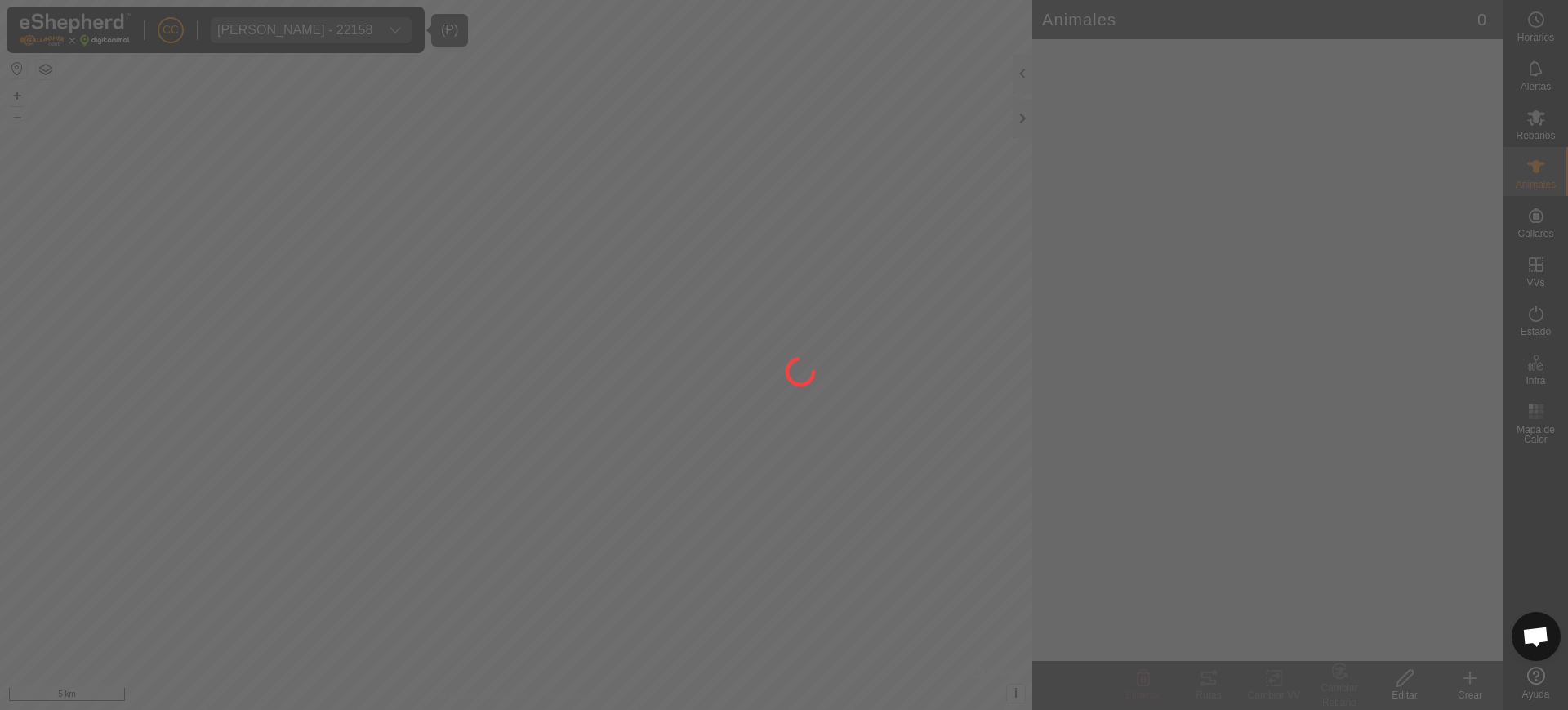
click at [1537, 221] on div at bounding box center [784, 355] width 1568 height 710
click at [1534, 220] on div at bounding box center [784, 355] width 1568 height 710
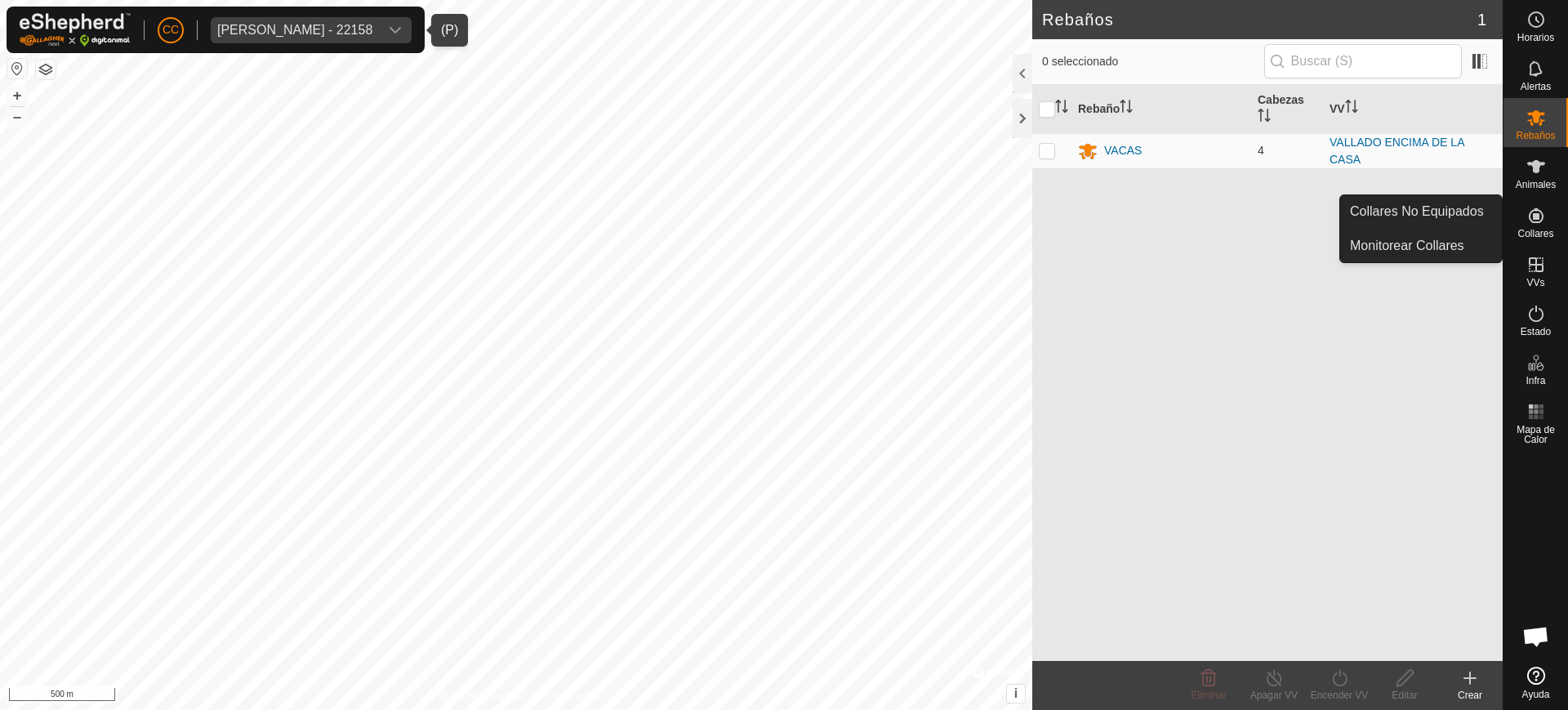
click at [1535, 224] on icon at bounding box center [1536, 216] width 19 height 19
click at [1382, 207] on link "Collares No Equipados" at bounding box center [1420, 211] width 162 height 33
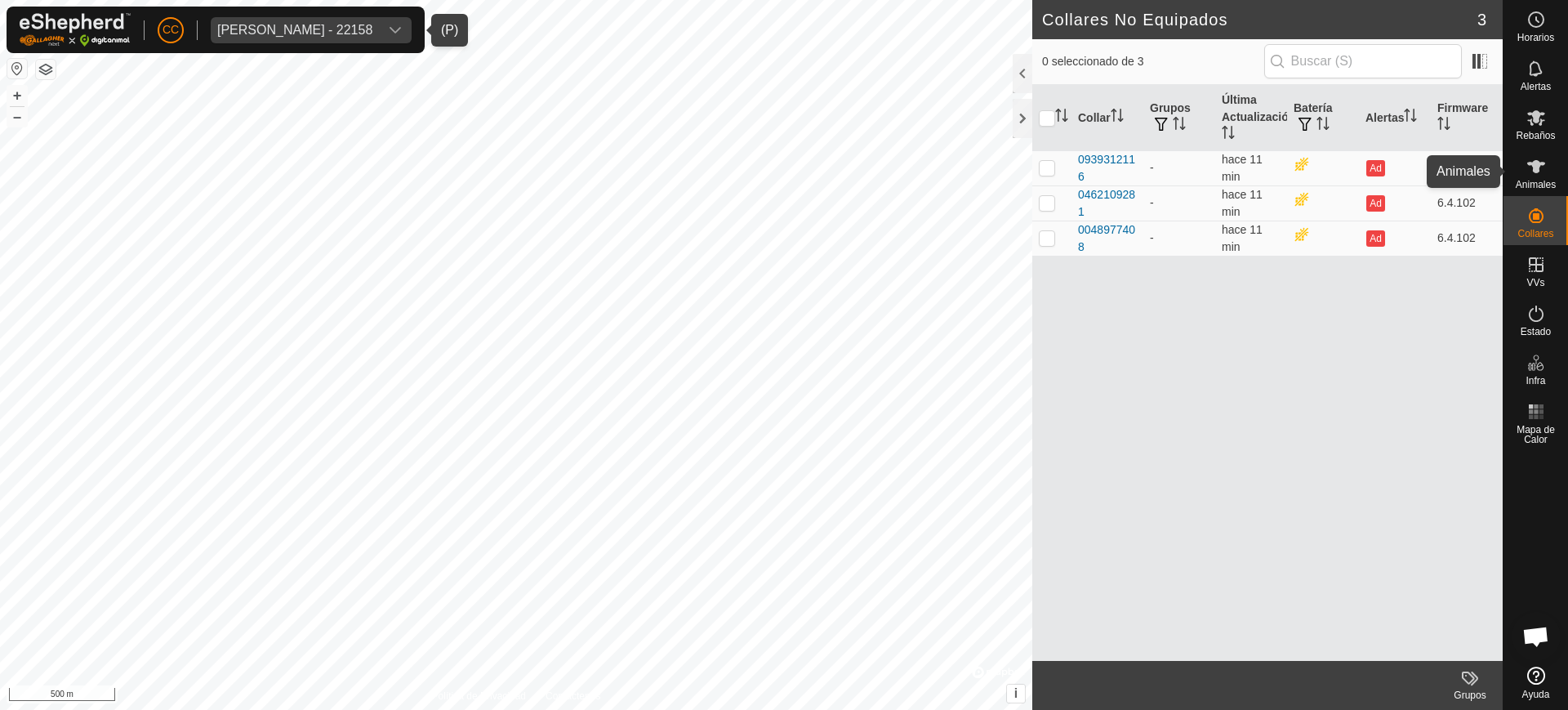
click at [1526, 172] on icon at bounding box center [1536, 166] width 19 height 19
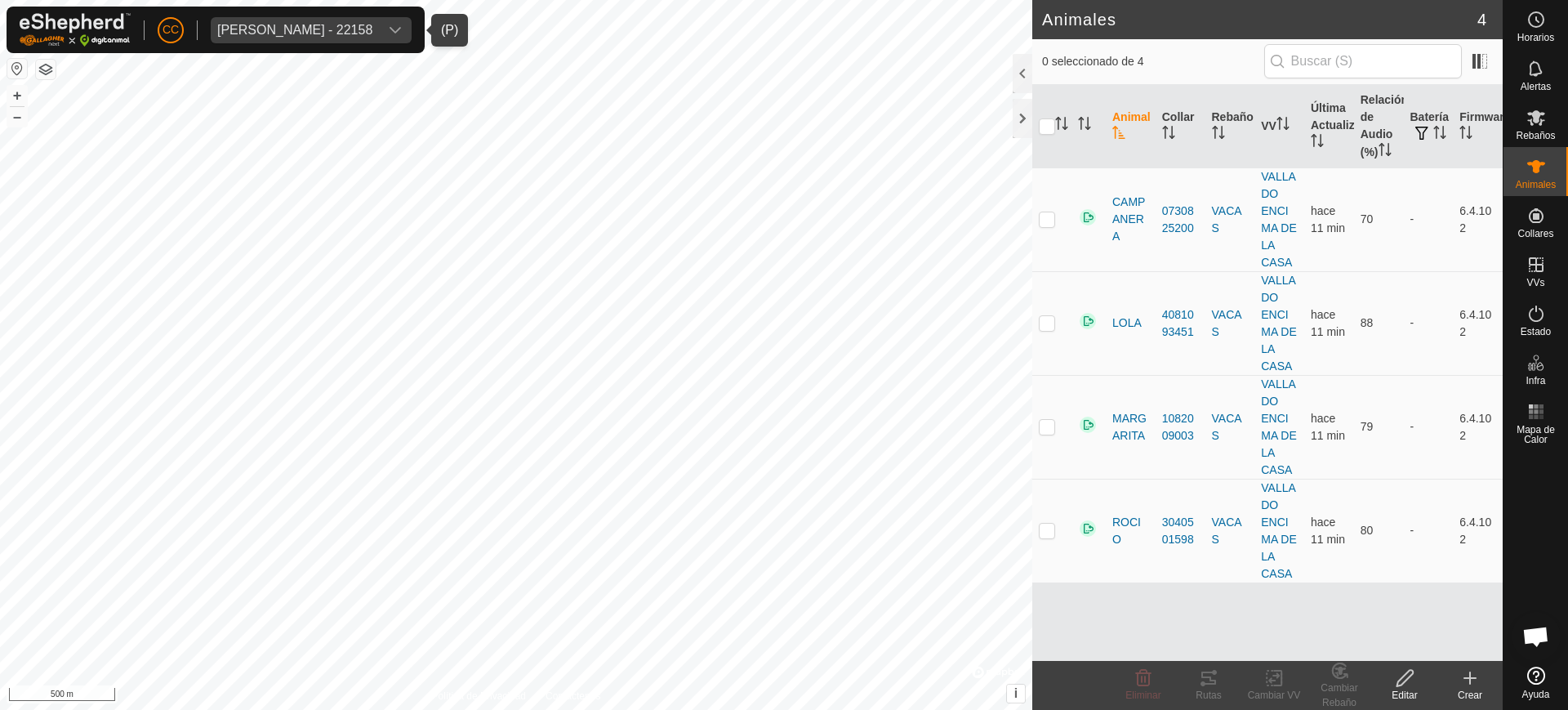
click at [265, 31] on div "[PERSON_NAME] - 22158" at bounding box center [295, 30] width 156 height 13
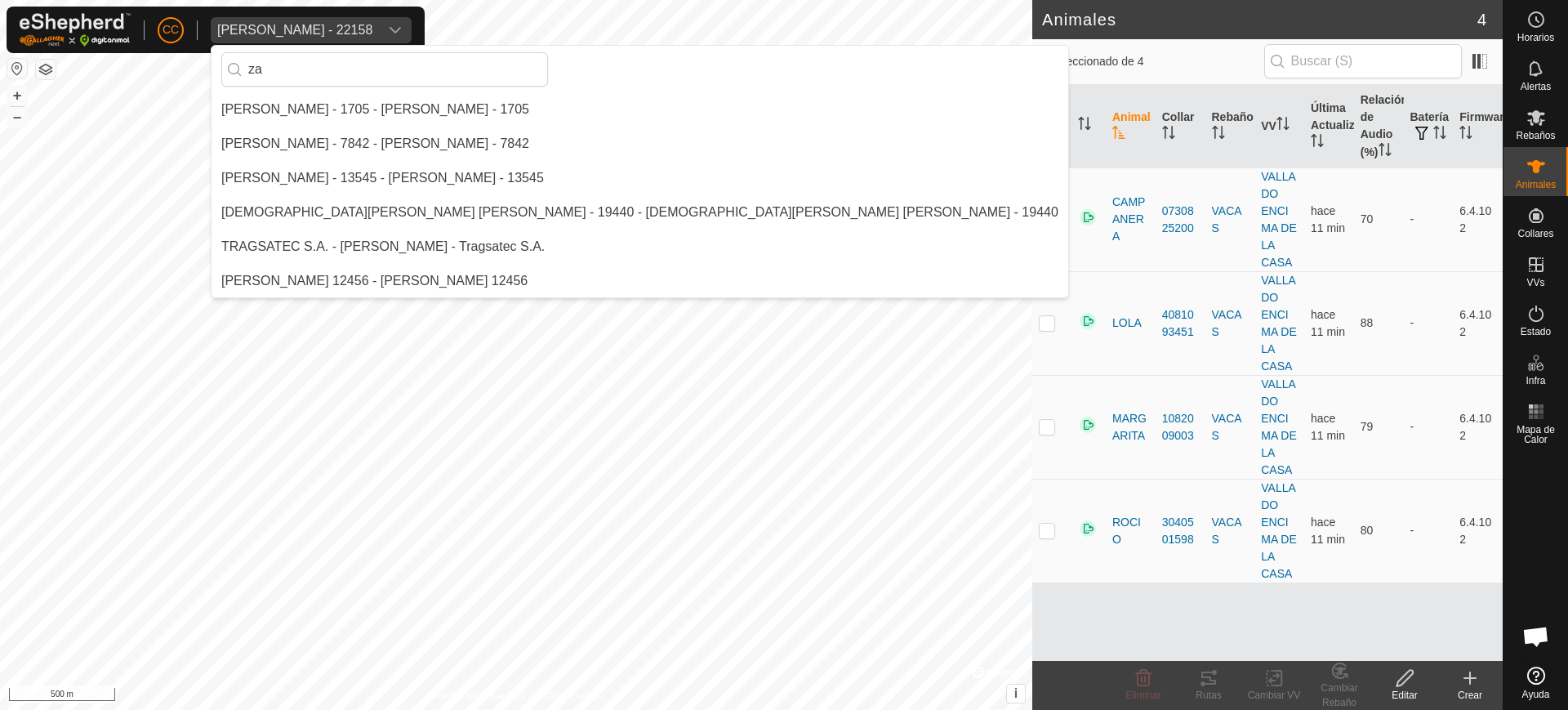
type input "z"
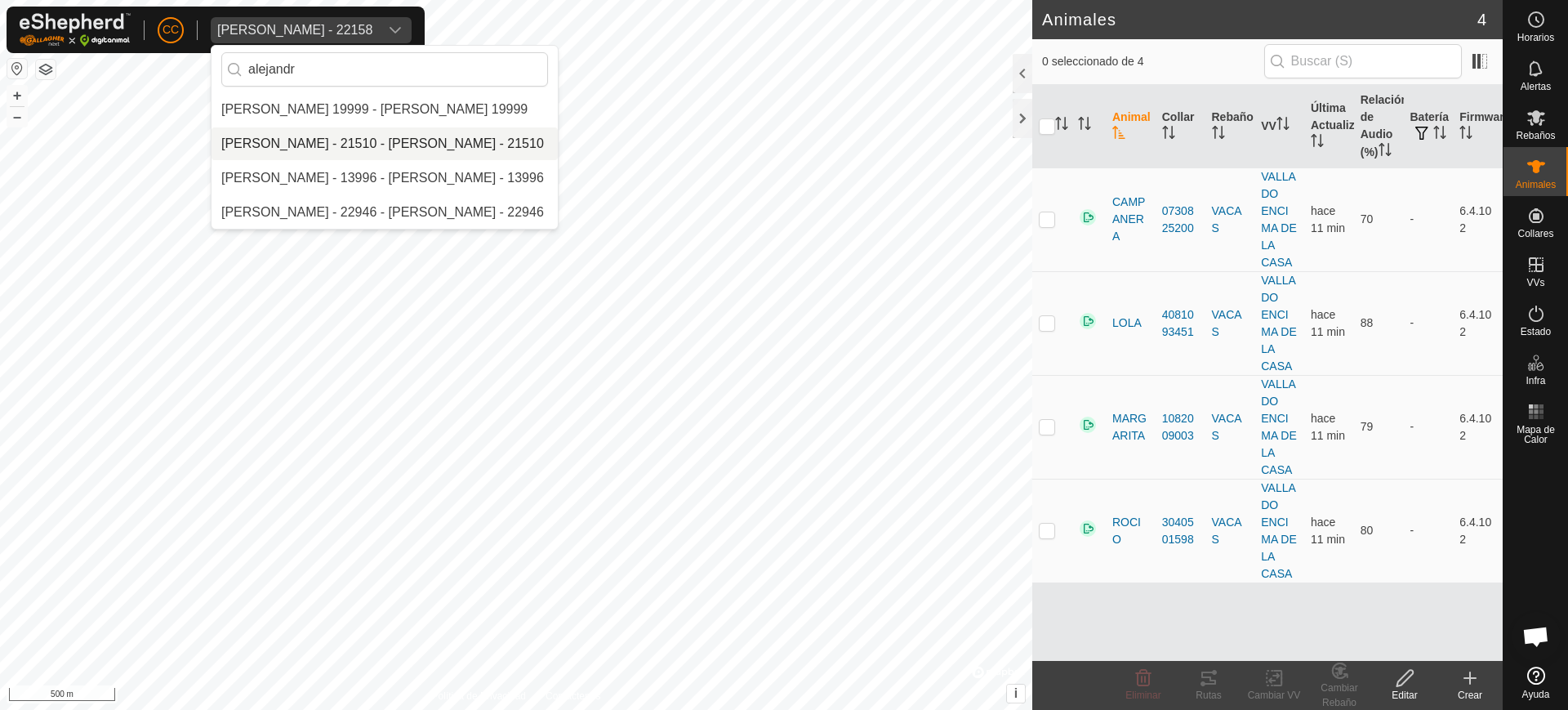
type input "alejandr"
click at [373, 150] on li "[PERSON_NAME] - 21510 - [PERSON_NAME] - 21510" at bounding box center [384, 143] width 346 height 33
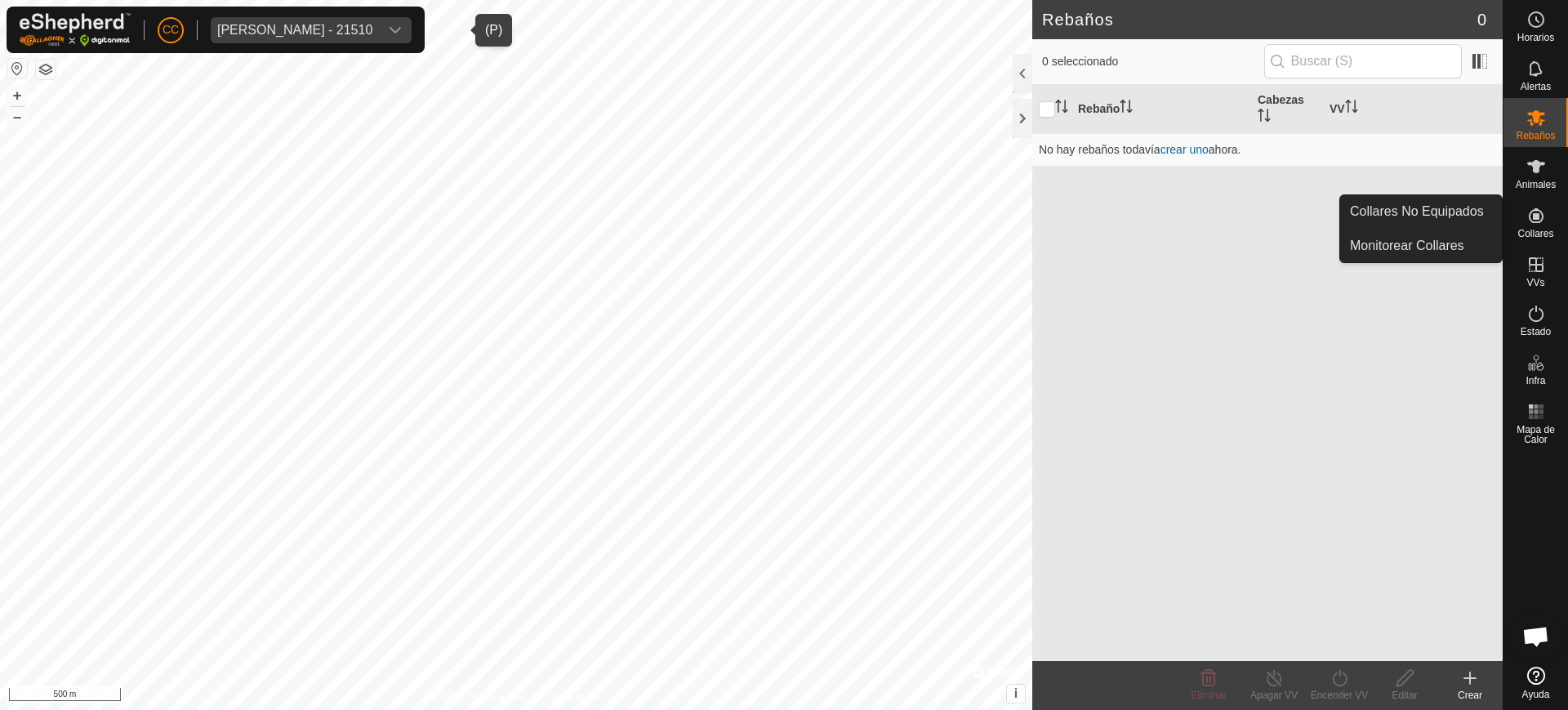
click at [1535, 225] on icon at bounding box center [1536, 216] width 19 height 19
click at [1453, 218] on link "Collares No Equipados" at bounding box center [1420, 211] width 162 height 33
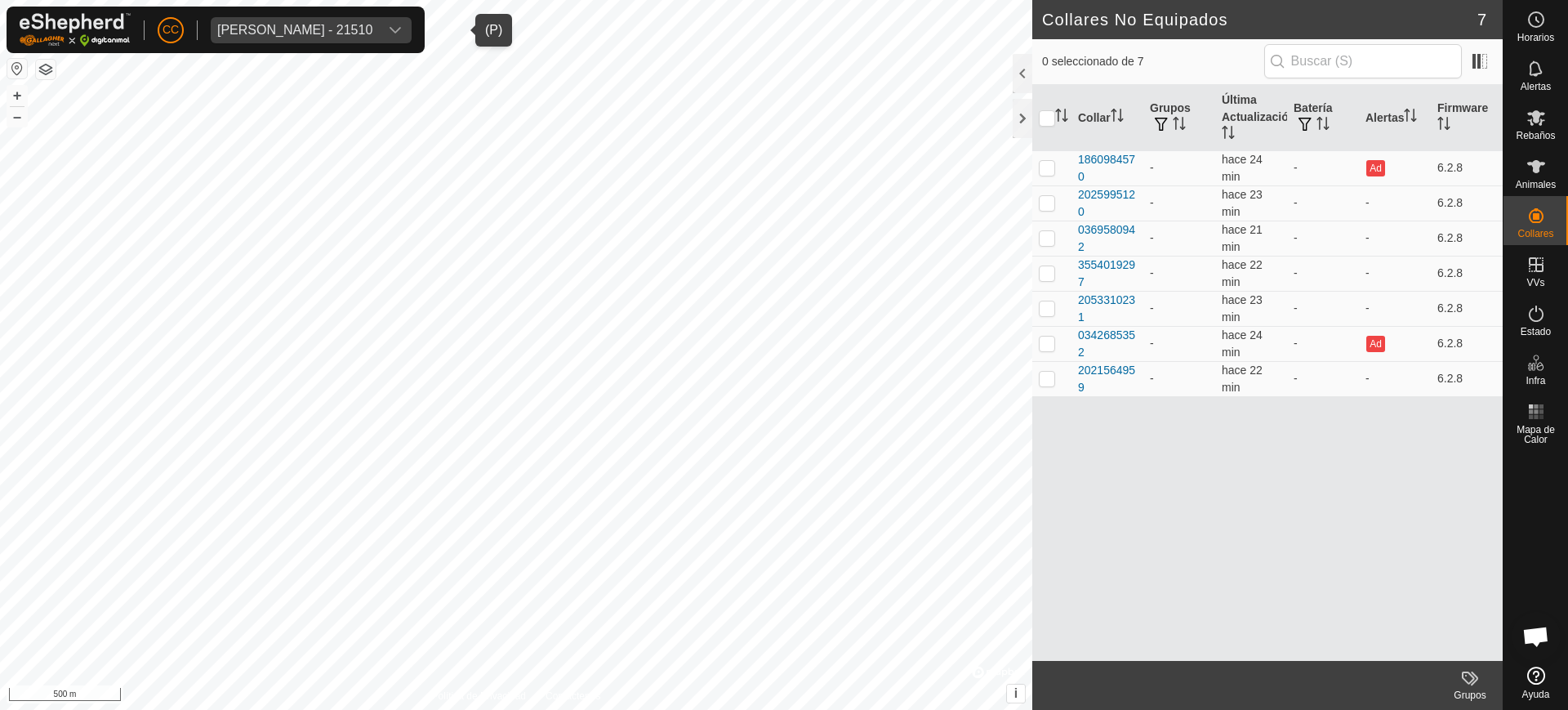
click at [285, 31] on div "[PERSON_NAME] - 21510" at bounding box center [295, 30] width 156 height 13
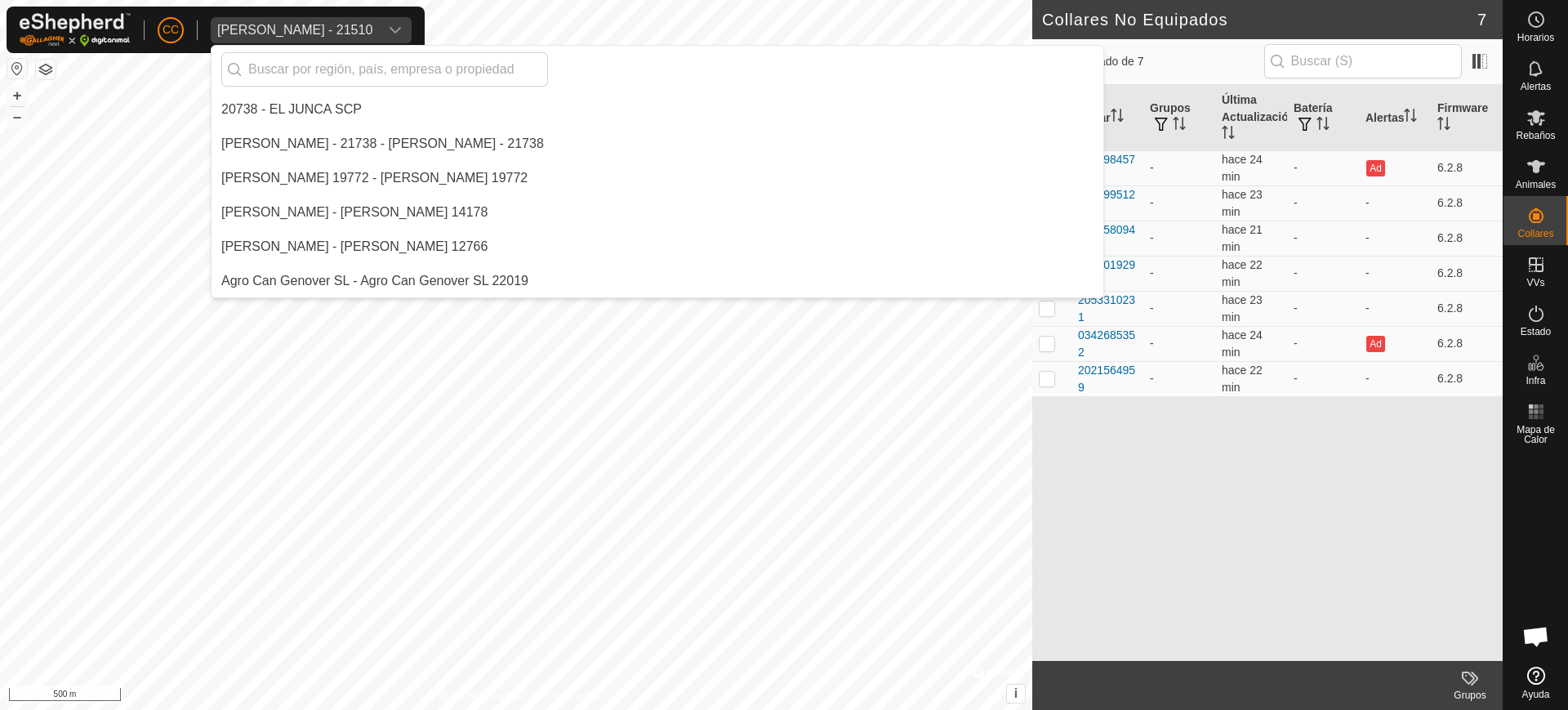
scroll to position [549, 0]
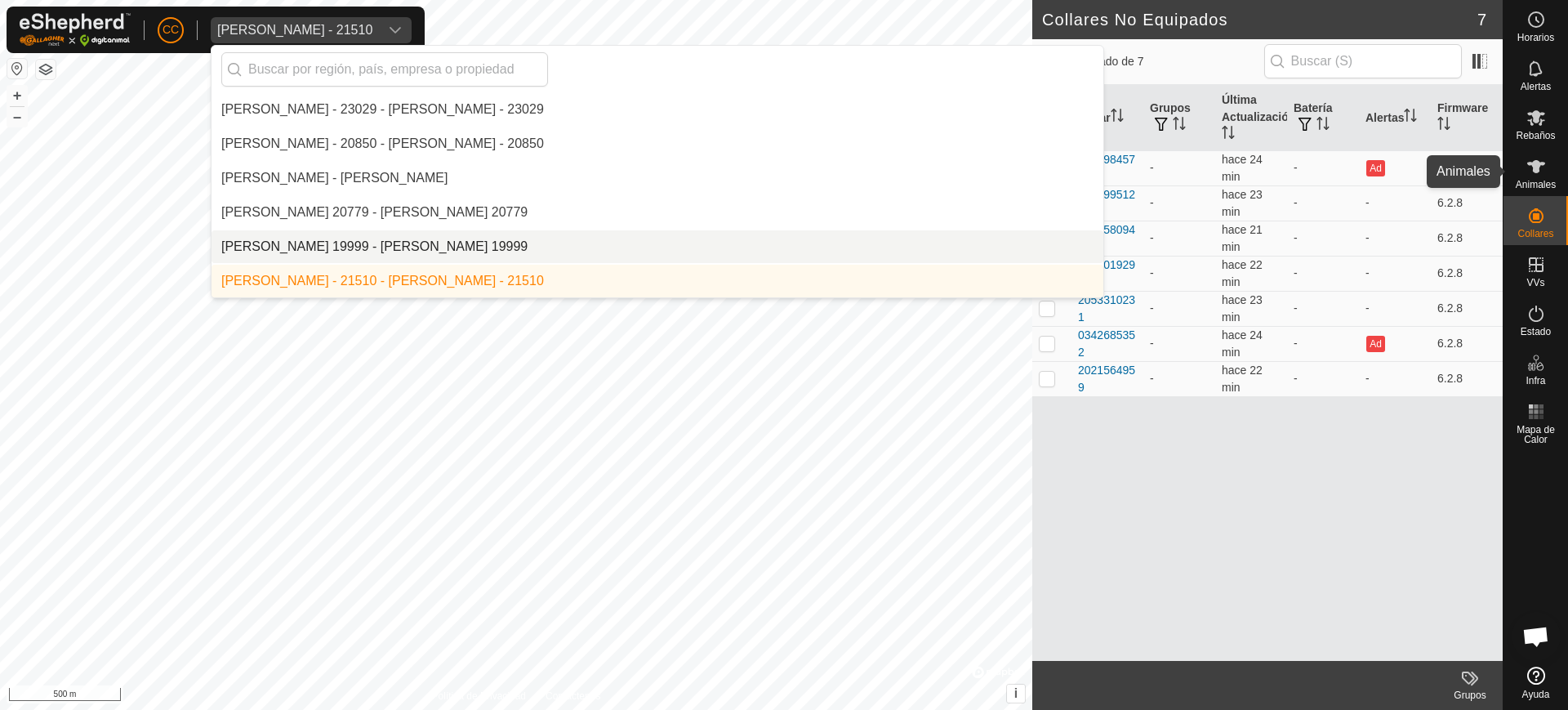
click at [1530, 164] on icon at bounding box center [1536, 166] width 18 height 13
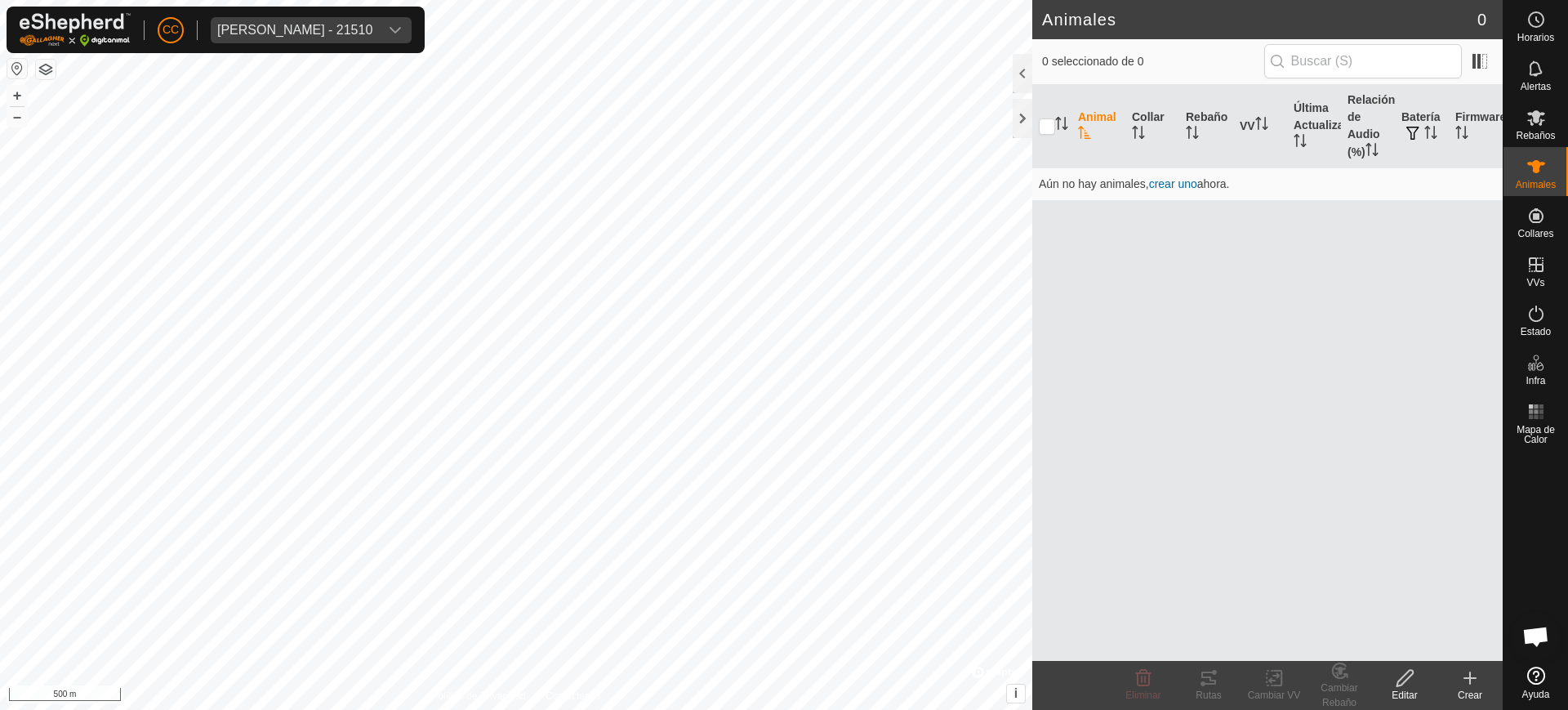
drag, startPoint x: 1081, startPoint y: 401, endPoint x: 1065, endPoint y: 401, distance: 16.0
click at [1079, 401] on div "Animal Collar Rebaño VV Última Actualización Relación de Audio (%) Batería Firm…" at bounding box center [1267, 372] width 470 height 576
click at [322, 27] on div "[PERSON_NAME] - 21510" at bounding box center [295, 30] width 156 height 13
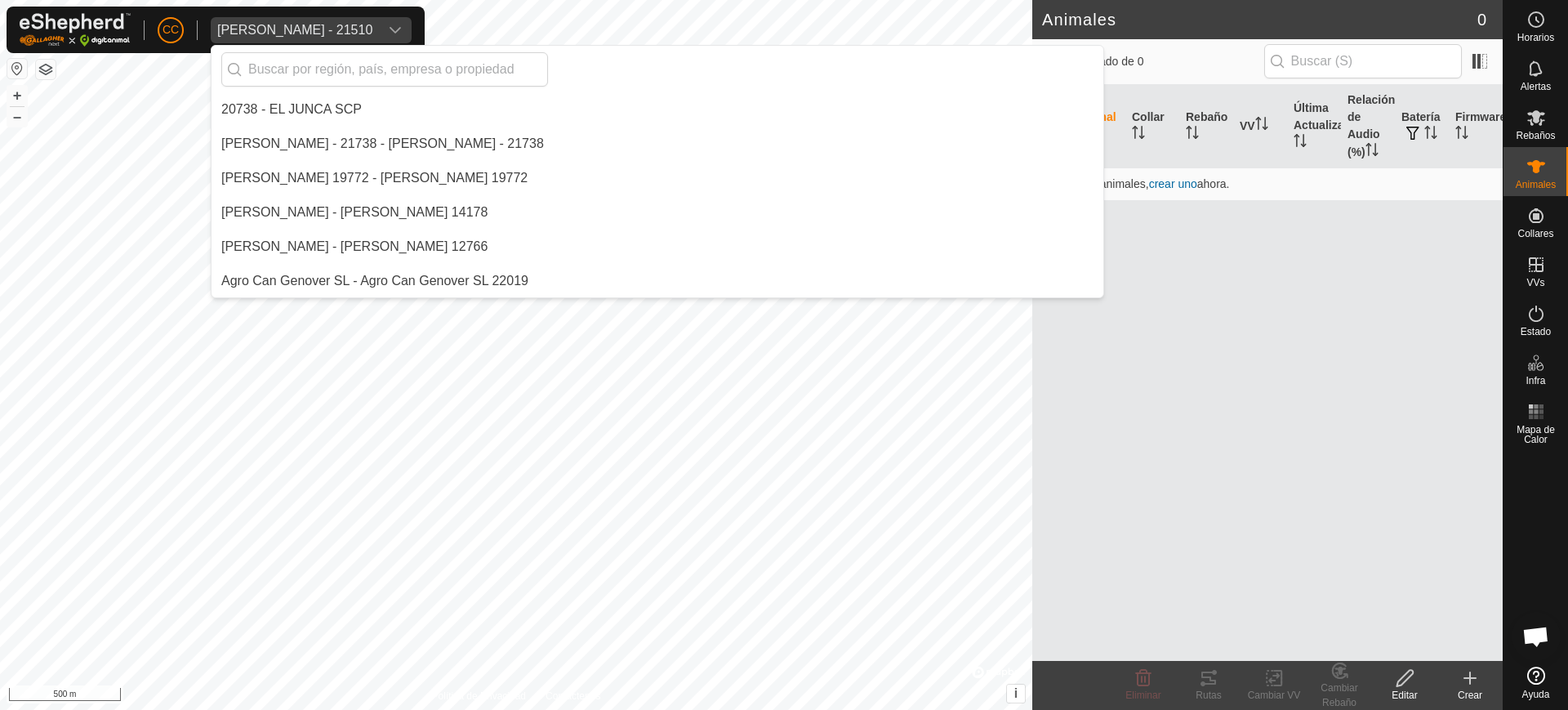
scroll to position [549, 0]
